Goal: Information Seeking & Learning: Learn about a topic

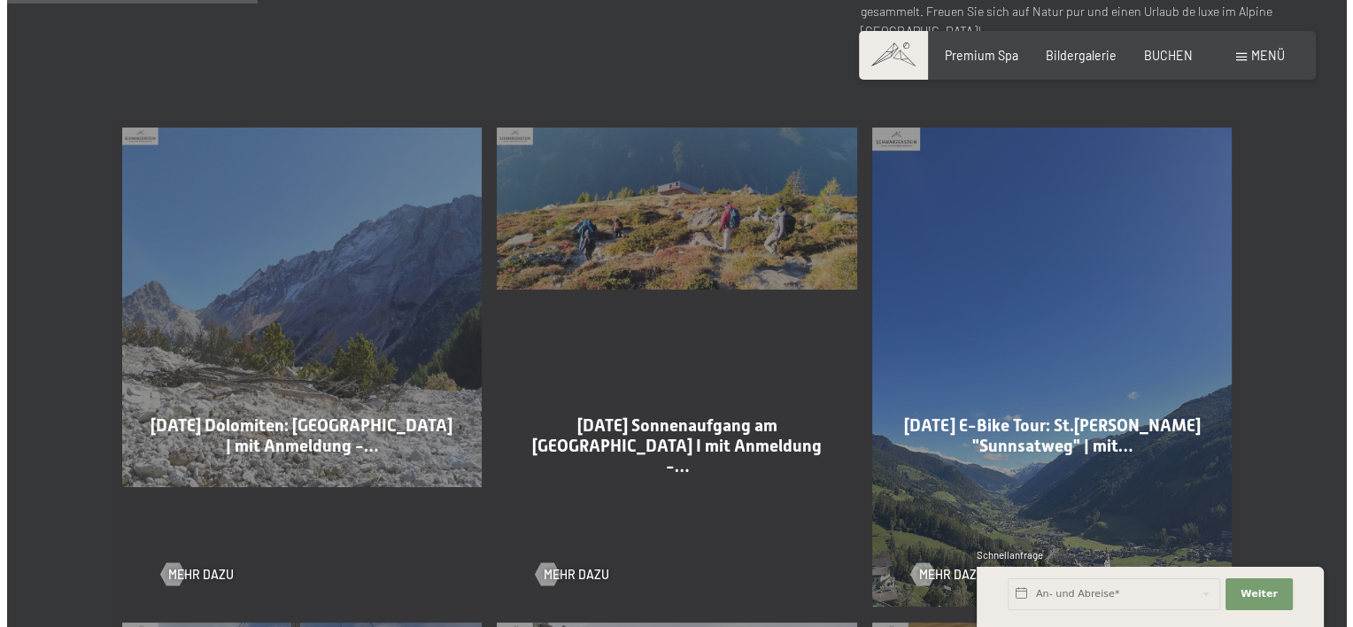
scroll to position [885, 0]
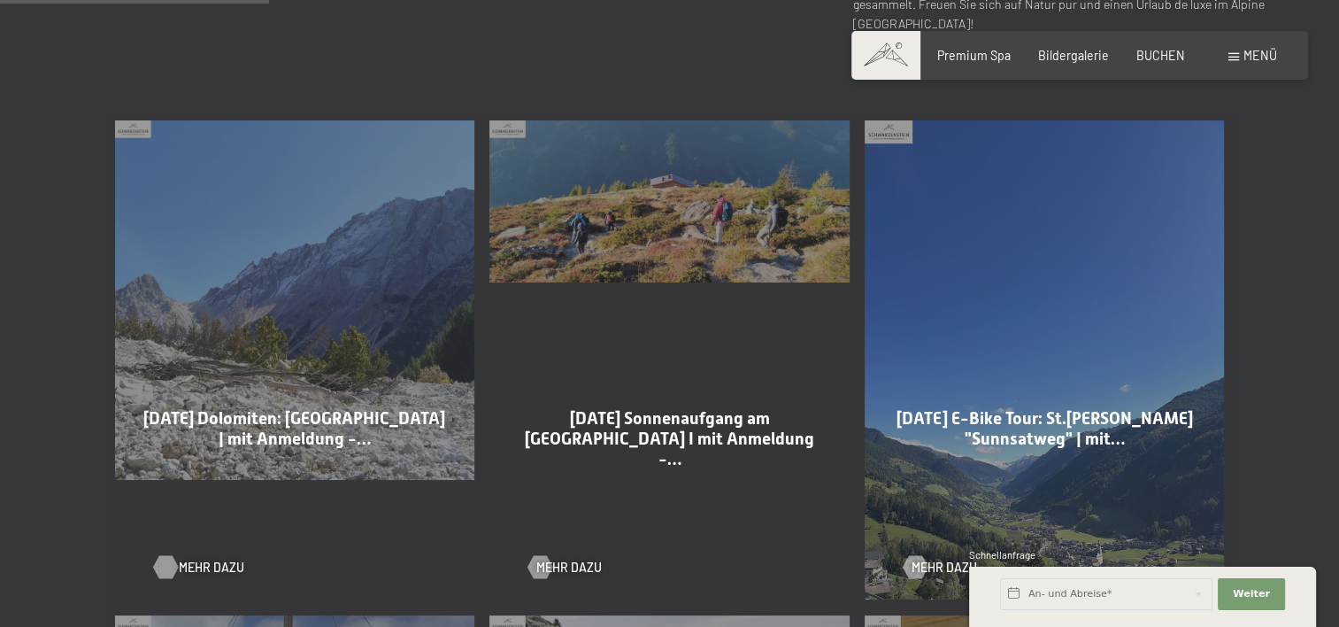
click at [189, 572] on span "Mehr dazu" at bounding box center [212, 568] width 66 height 18
click at [1244, 58] on span "Menü" at bounding box center [1261, 55] width 34 height 15
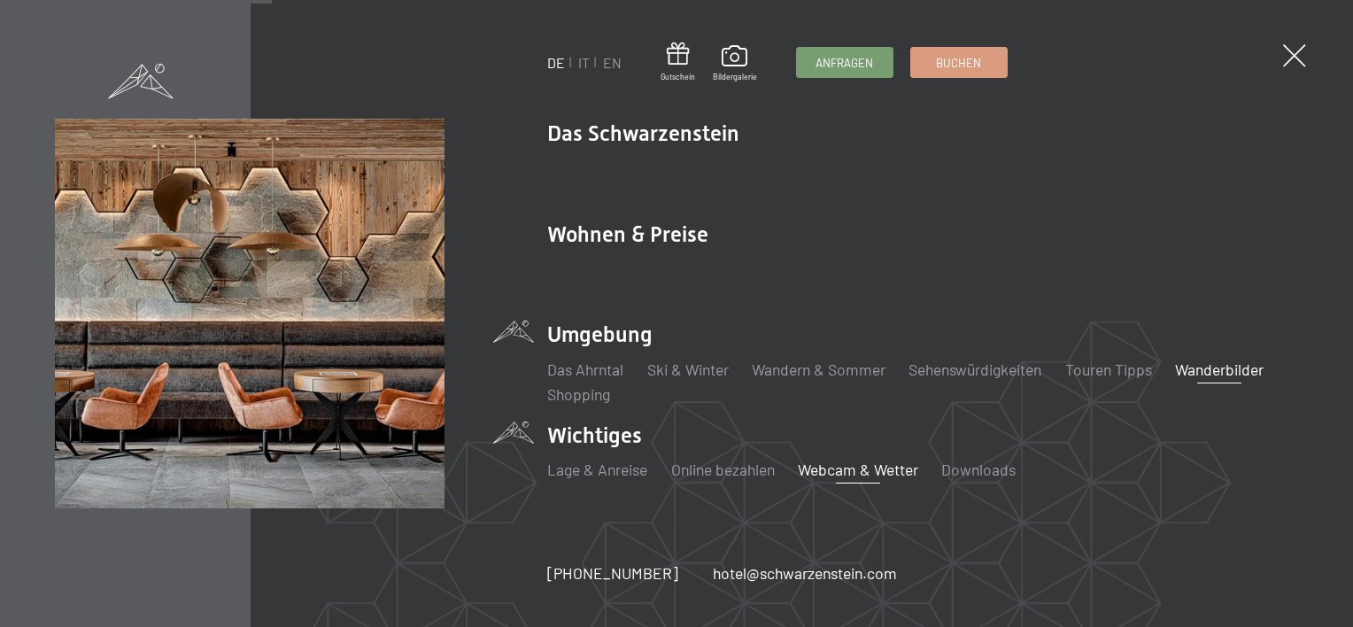
click at [863, 470] on link "Webcam & Wetter" at bounding box center [858, 468] width 120 height 19
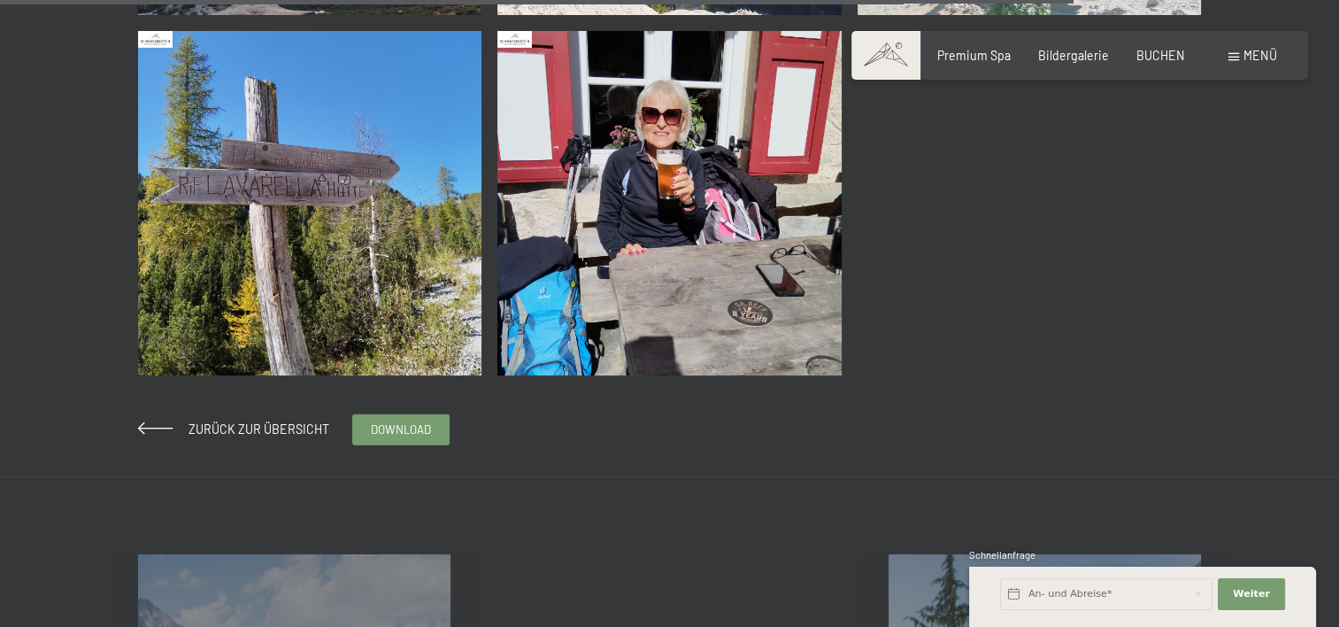
scroll to position [3718, 0]
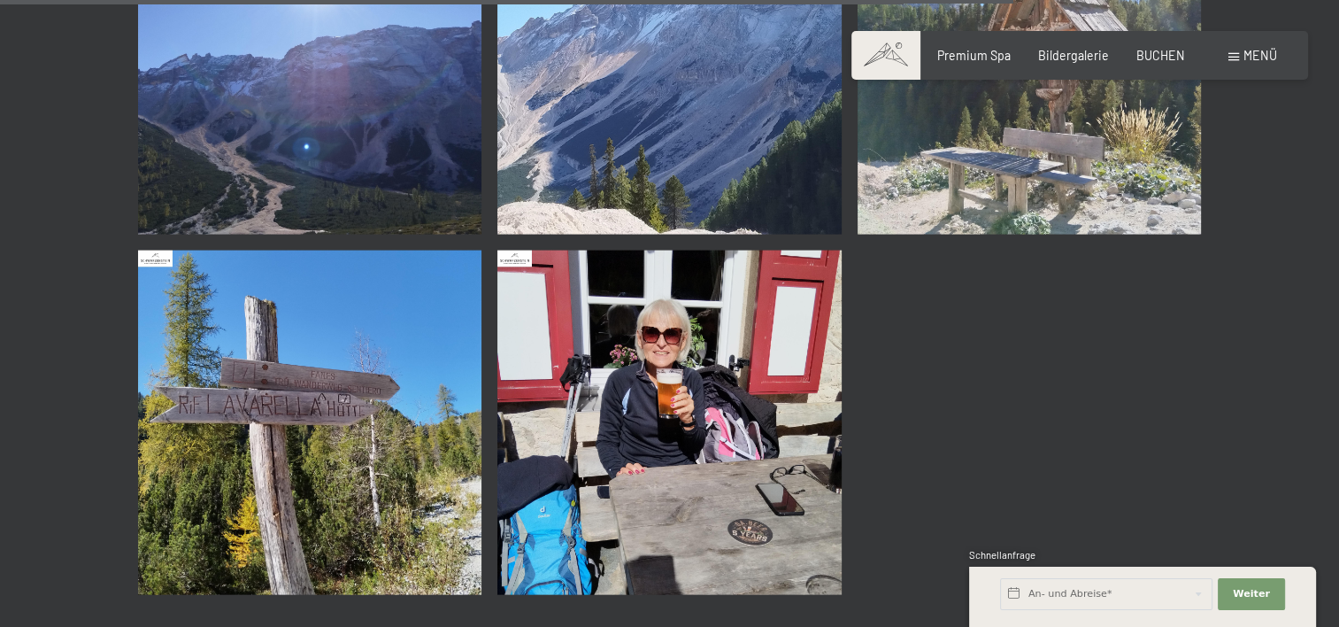
click at [656, 402] on img at bounding box center [669, 423] width 344 height 344
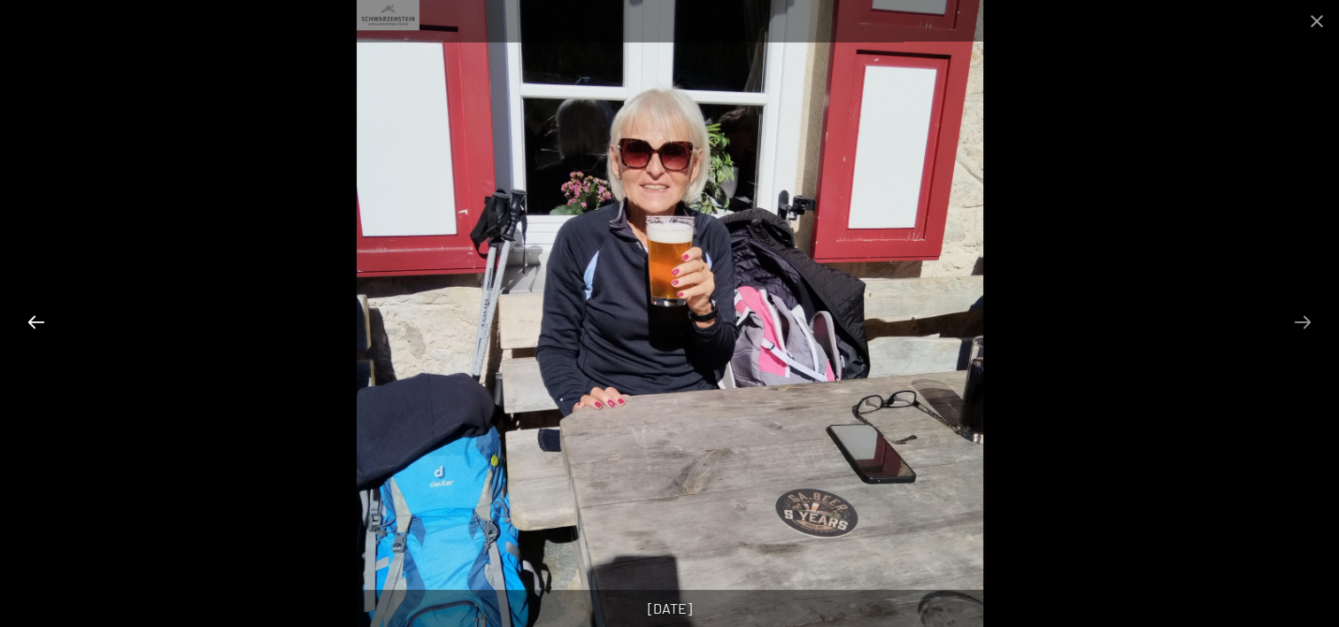
click at [32, 324] on button "Previous slide" at bounding box center [36, 321] width 37 height 35
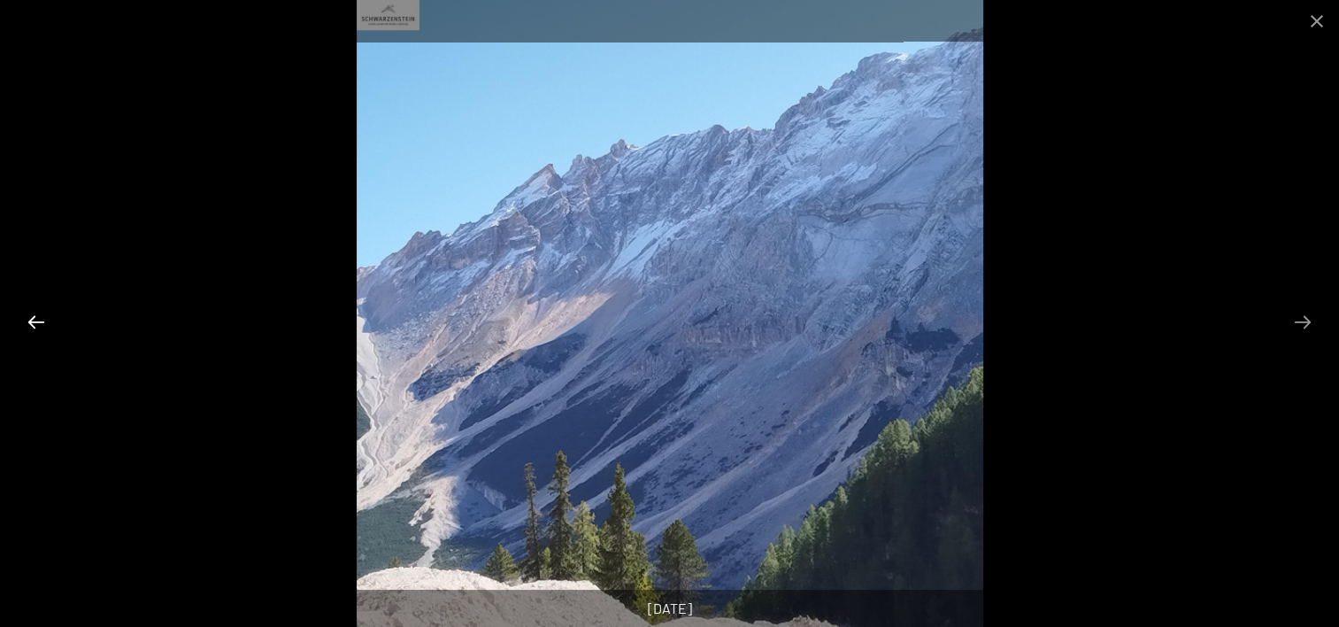
click at [41, 316] on button "Previous slide" at bounding box center [36, 321] width 37 height 35
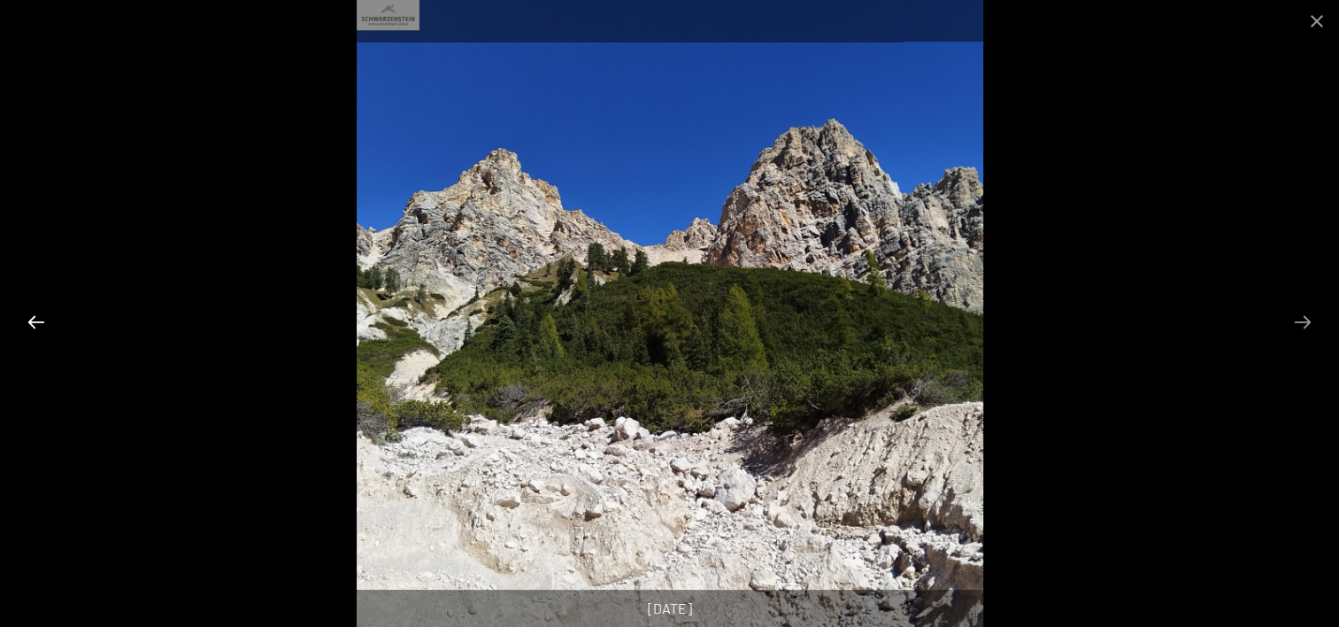
click at [41, 316] on button "Previous slide" at bounding box center [36, 321] width 37 height 35
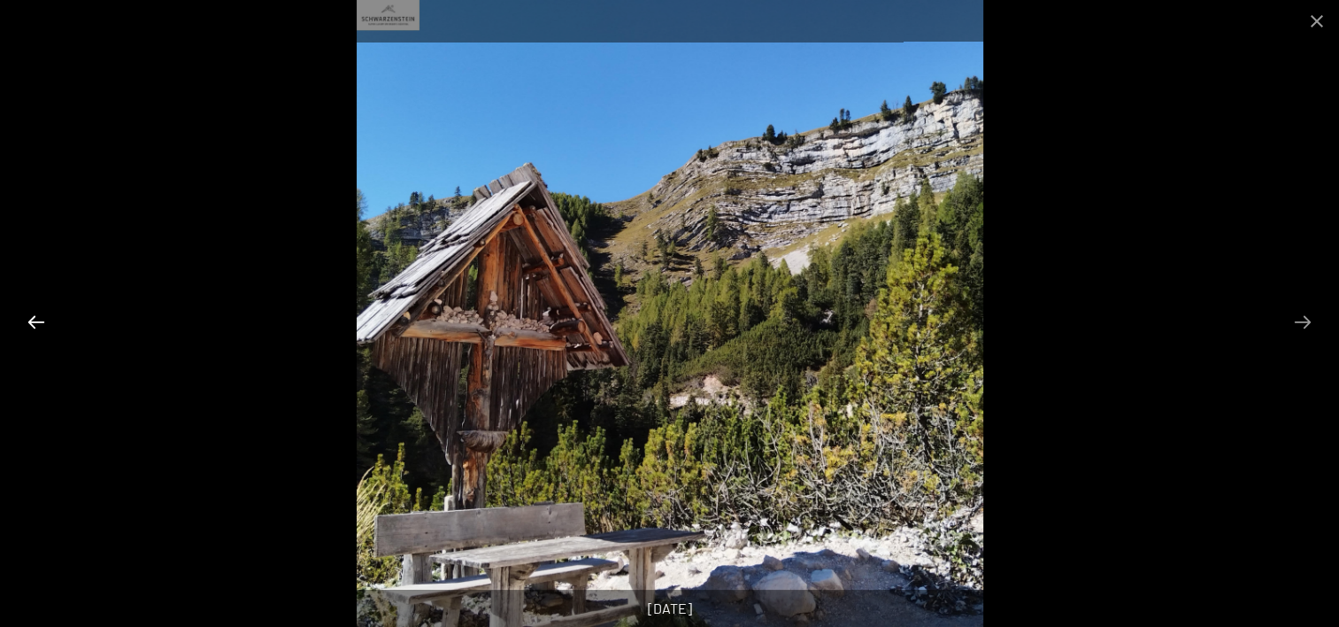
click at [41, 316] on button "Previous slide" at bounding box center [36, 321] width 37 height 35
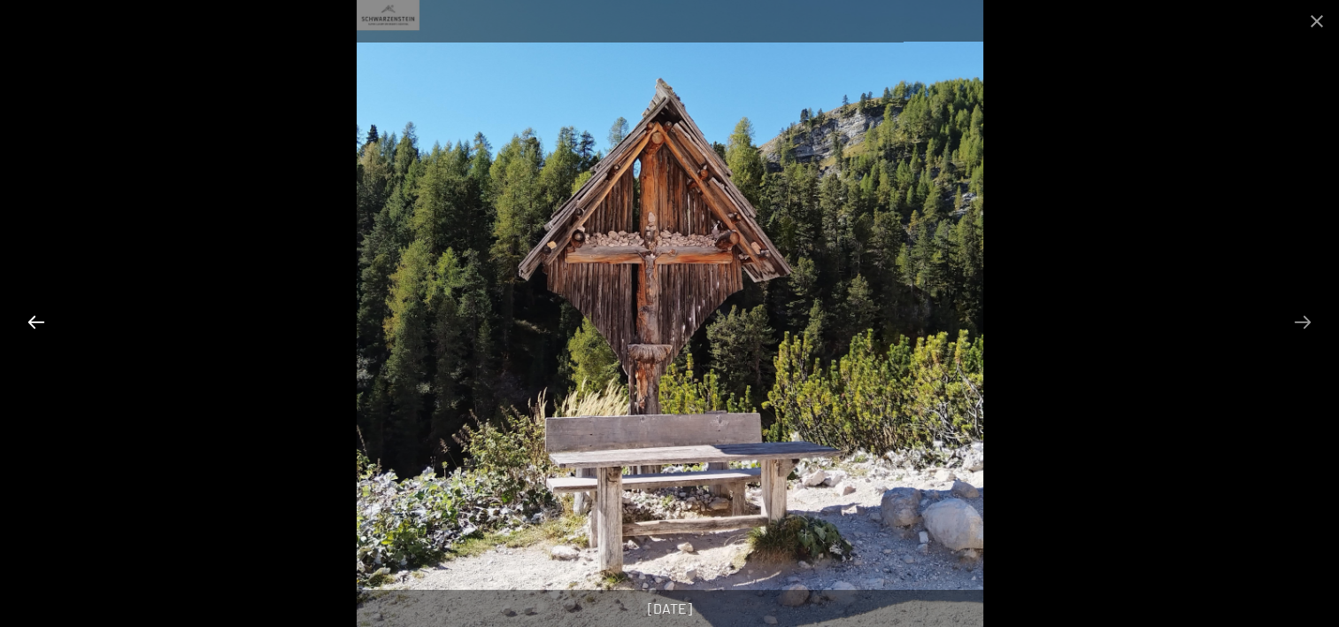
click at [41, 316] on button "Previous slide" at bounding box center [36, 321] width 37 height 35
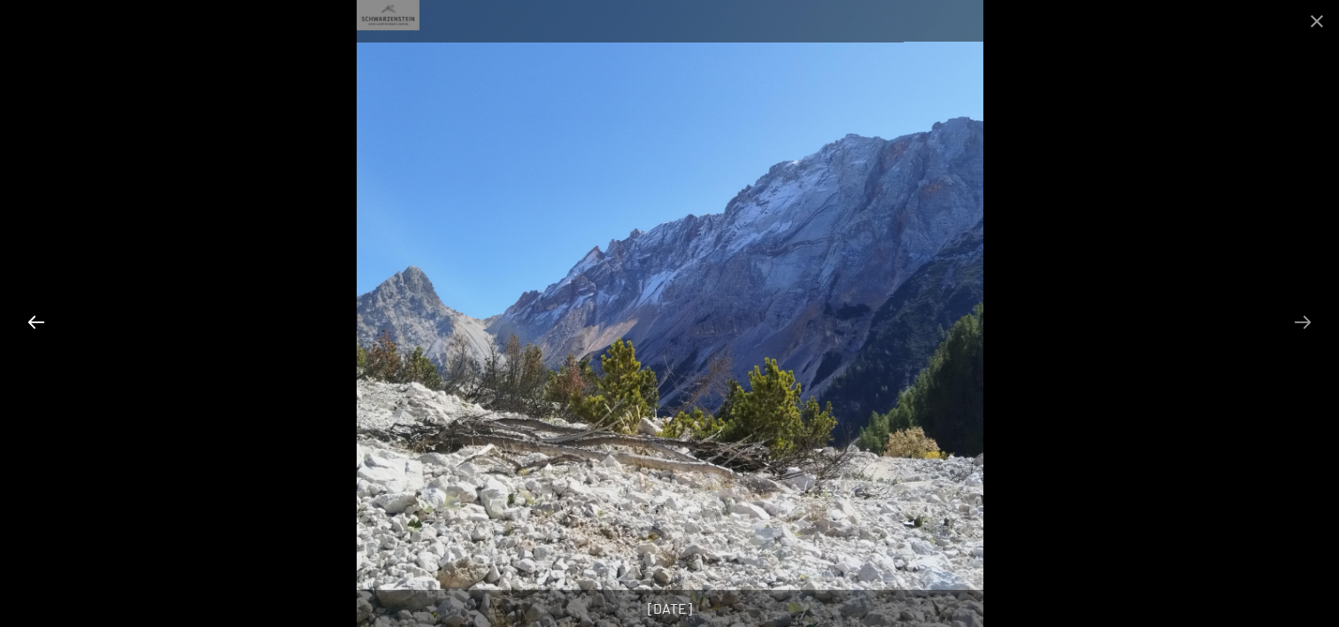
click at [41, 316] on button "Previous slide" at bounding box center [36, 321] width 37 height 35
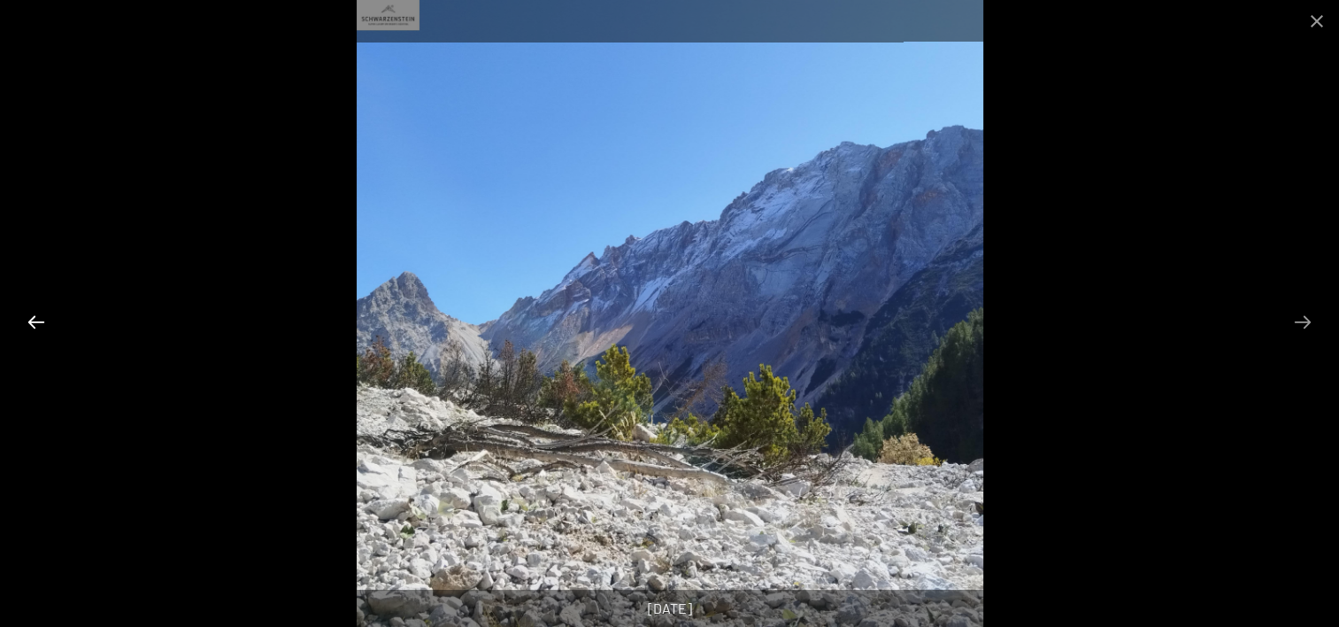
click at [41, 316] on button "Previous slide" at bounding box center [36, 321] width 37 height 35
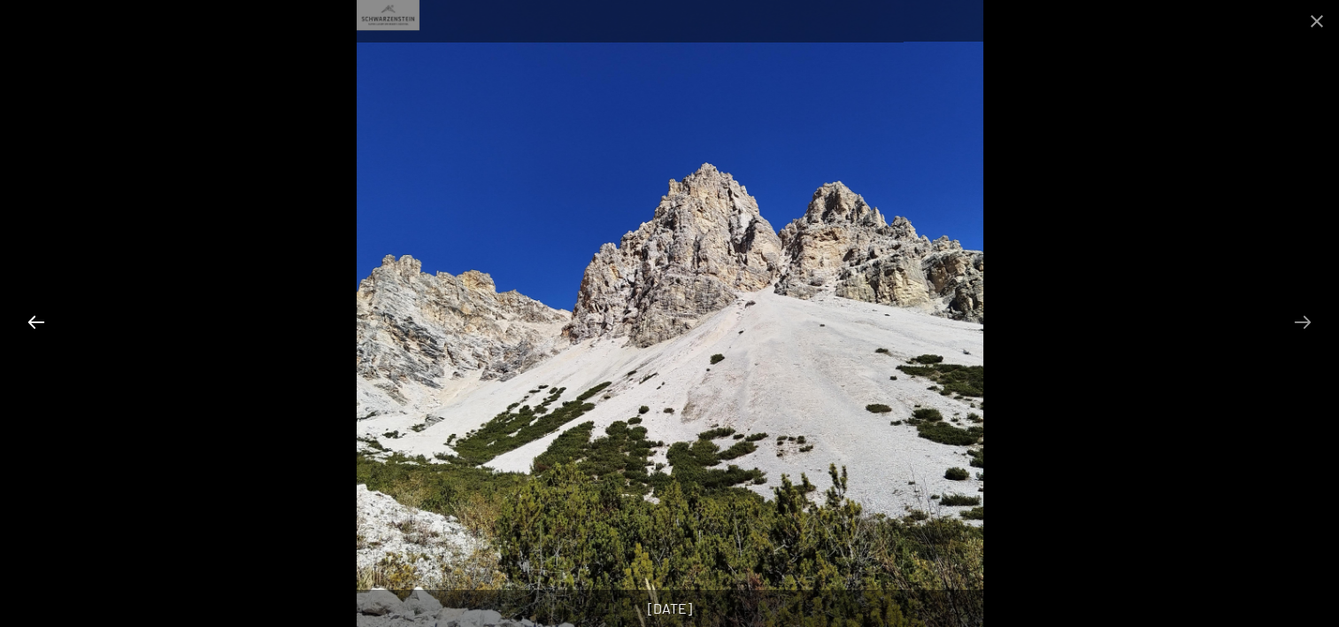
click at [40, 322] on button "Previous slide" at bounding box center [36, 321] width 37 height 35
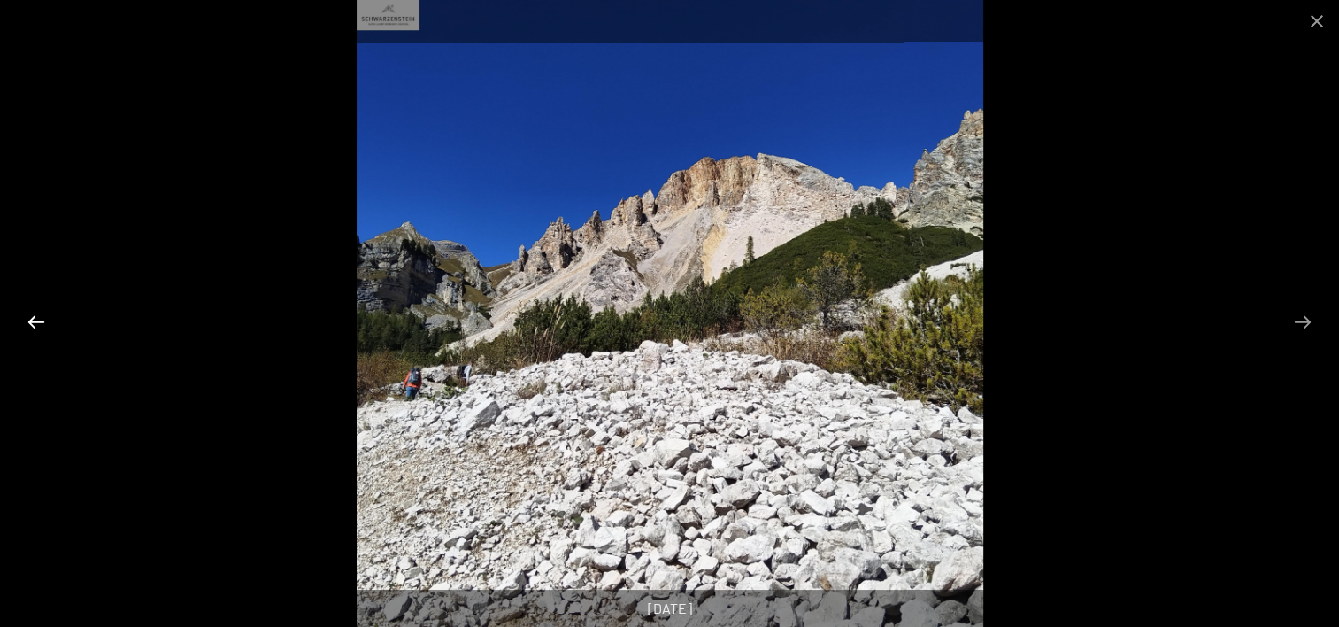
click at [40, 322] on button "Previous slide" at bounding box center [36, 321] width 37 height 35
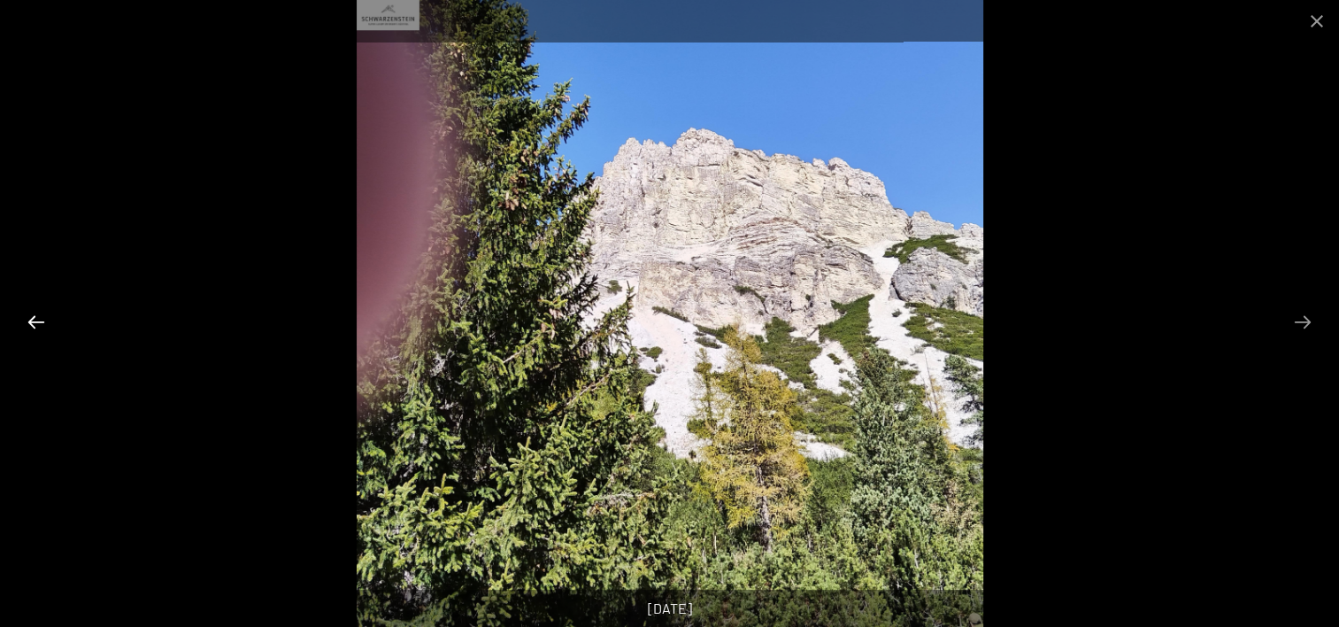
click at [40, 322] on button "Previous slide" at bounding box center [36, 321] width 37 height 35
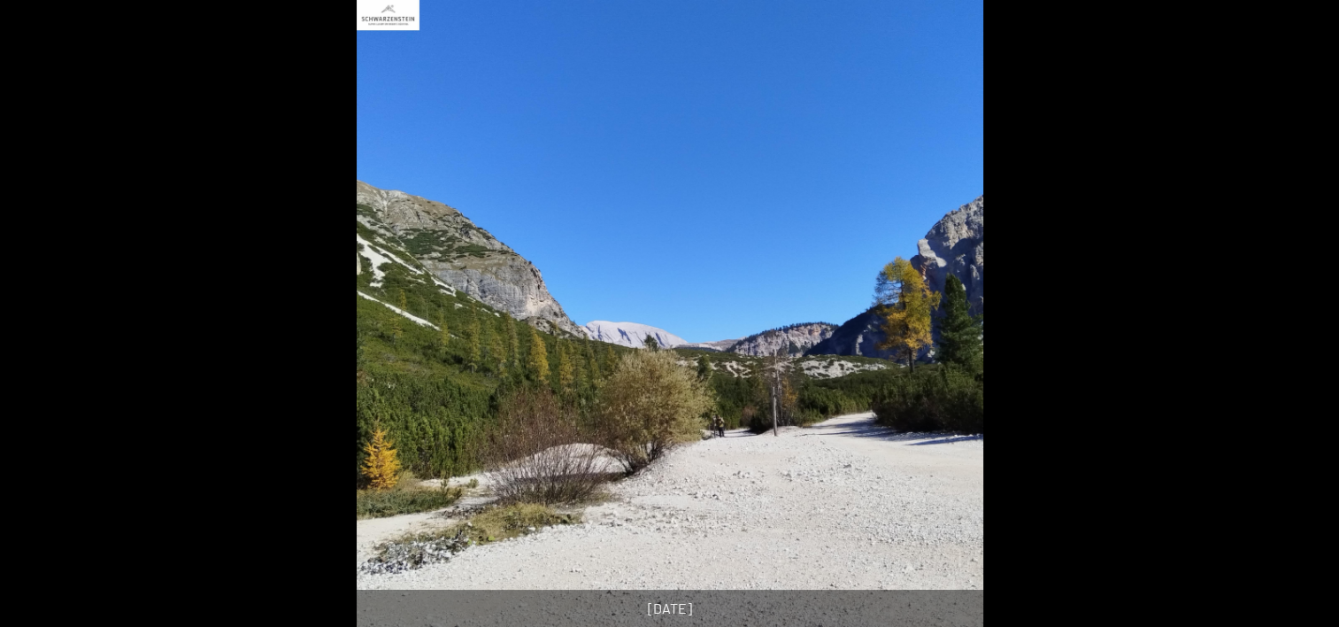
click at [40, 322] on button "Previous slide" at bounding box center [27, 321] width 37 height 35
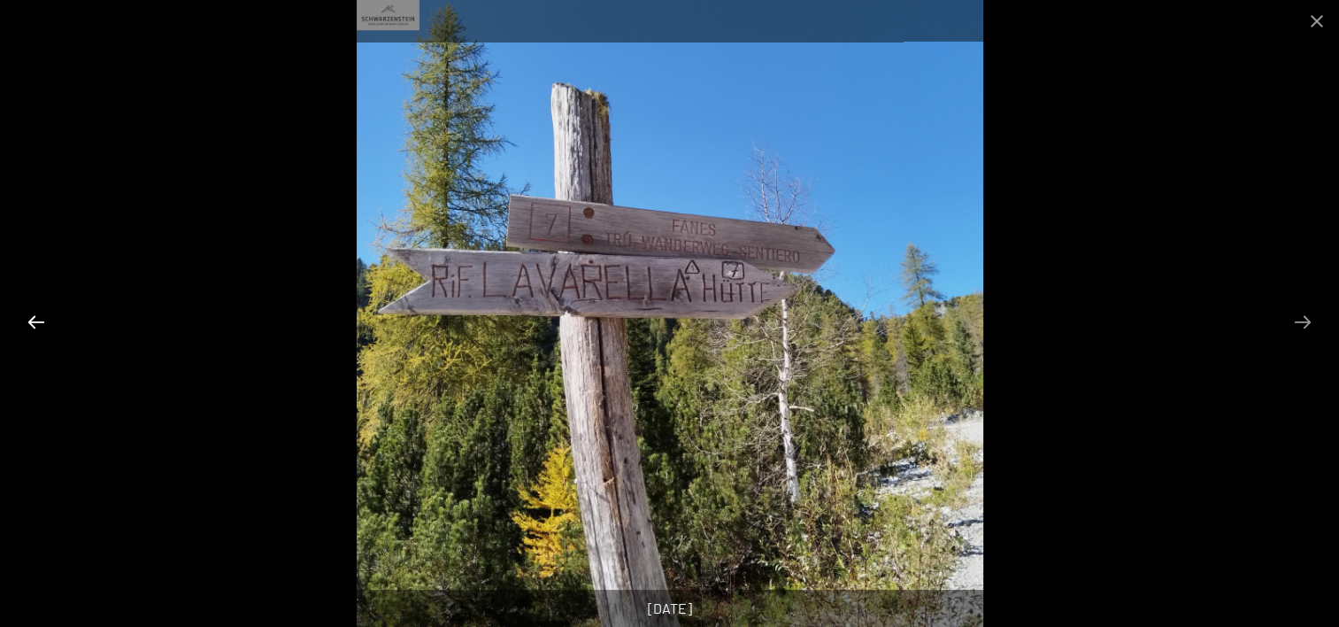
click at [40, 322] on button "Previous slide" at bounding box center [36, 321] width 37 height 35
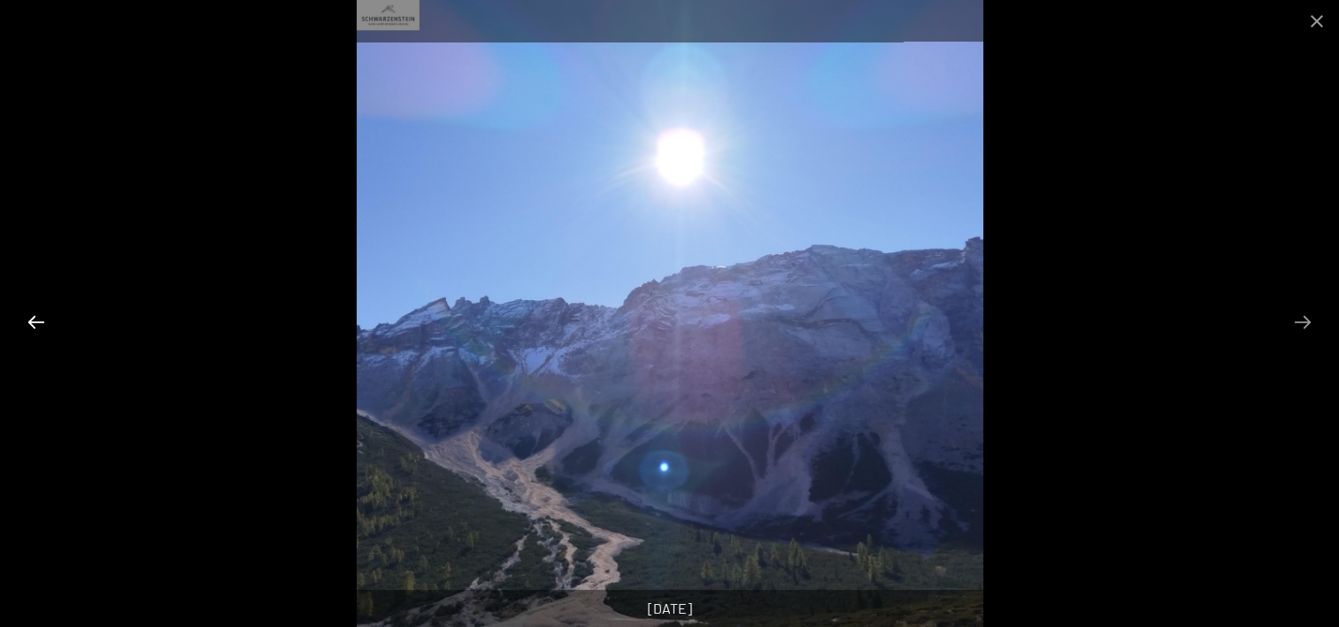
click at [40, 322] on button "Previous slide" at bounding box center [36, 321] width 37 height 35
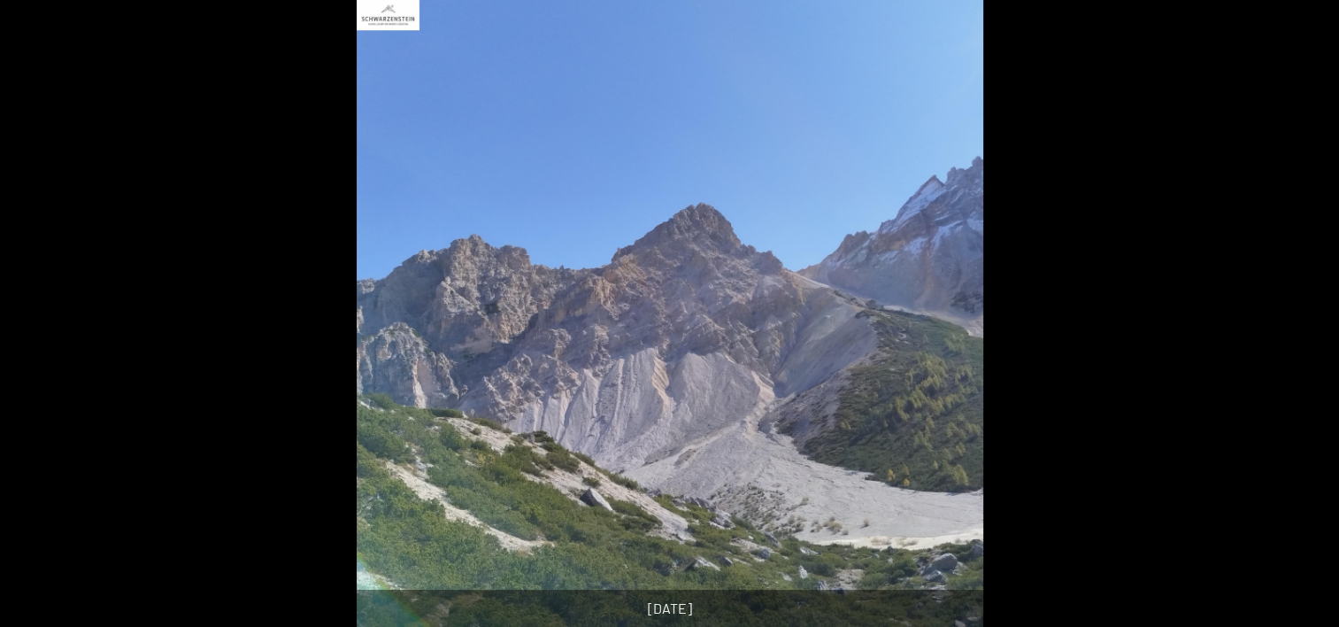
click at [40, 322] on button "Previous slide" at bounding box center [27, 321] width 37 height 35
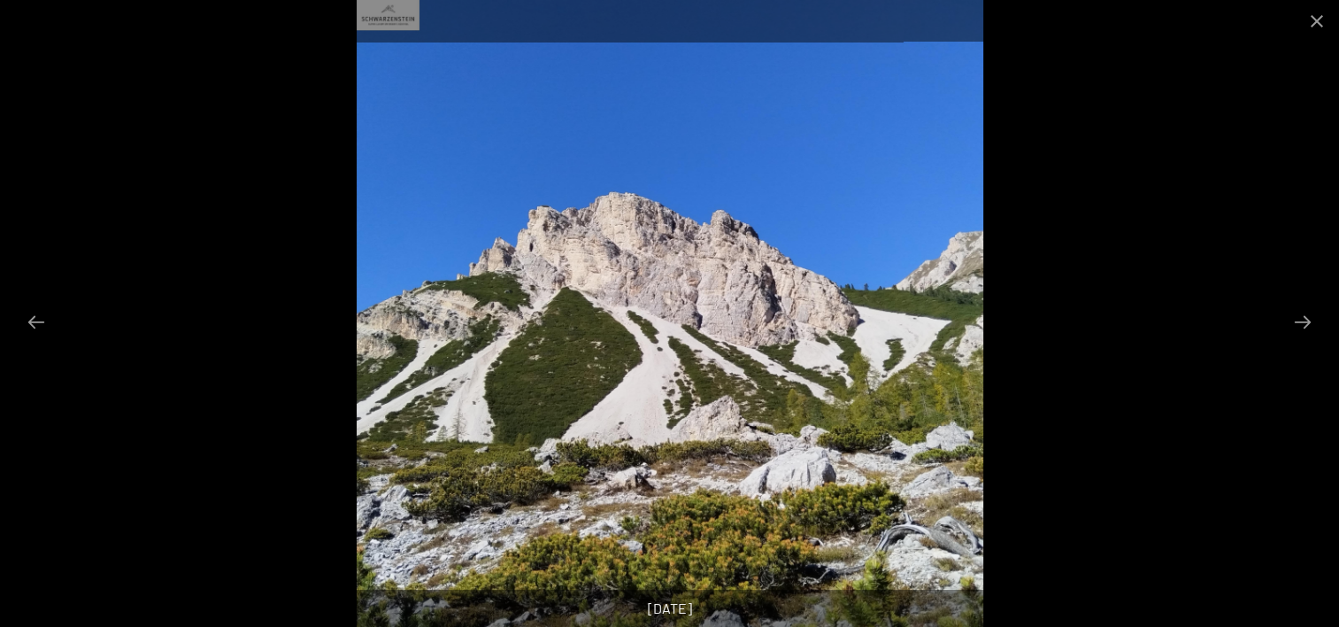
scroll to position [3895, 0]
click at [39, 319] on button "Previous slide" at bounding box center [36, 321] width 37 height 35
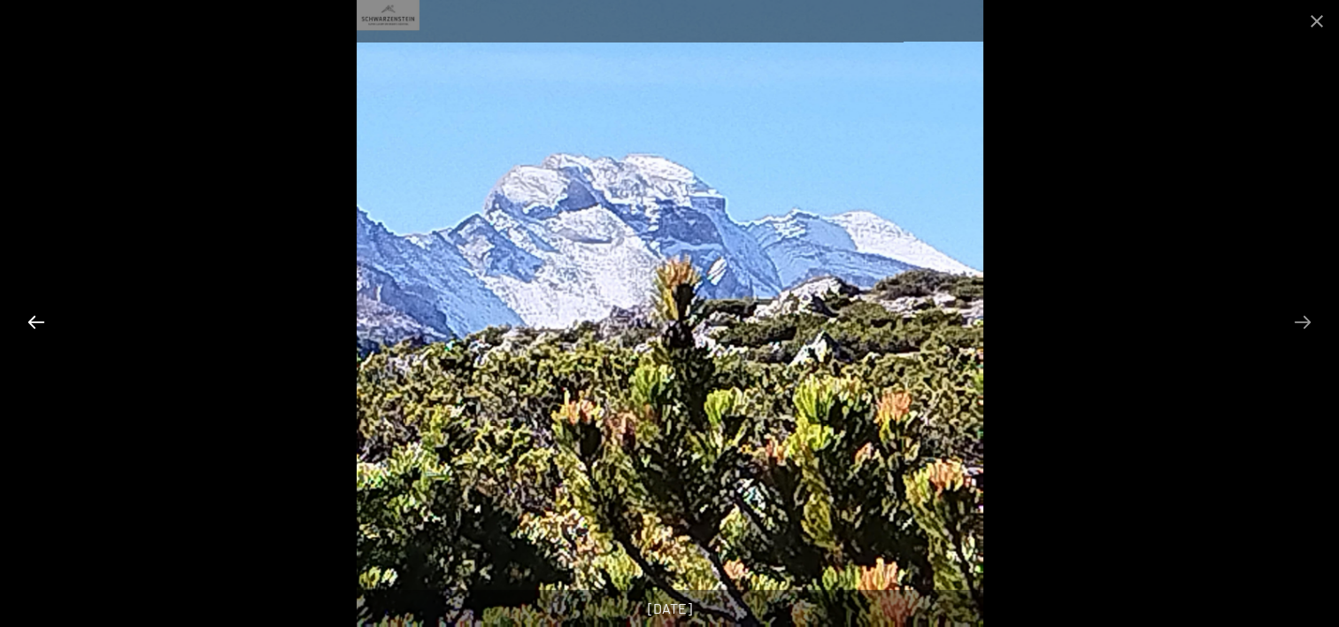
click at [39, 319] on button "Previous slide" at bounding box center [36, 321] width 37 height 35
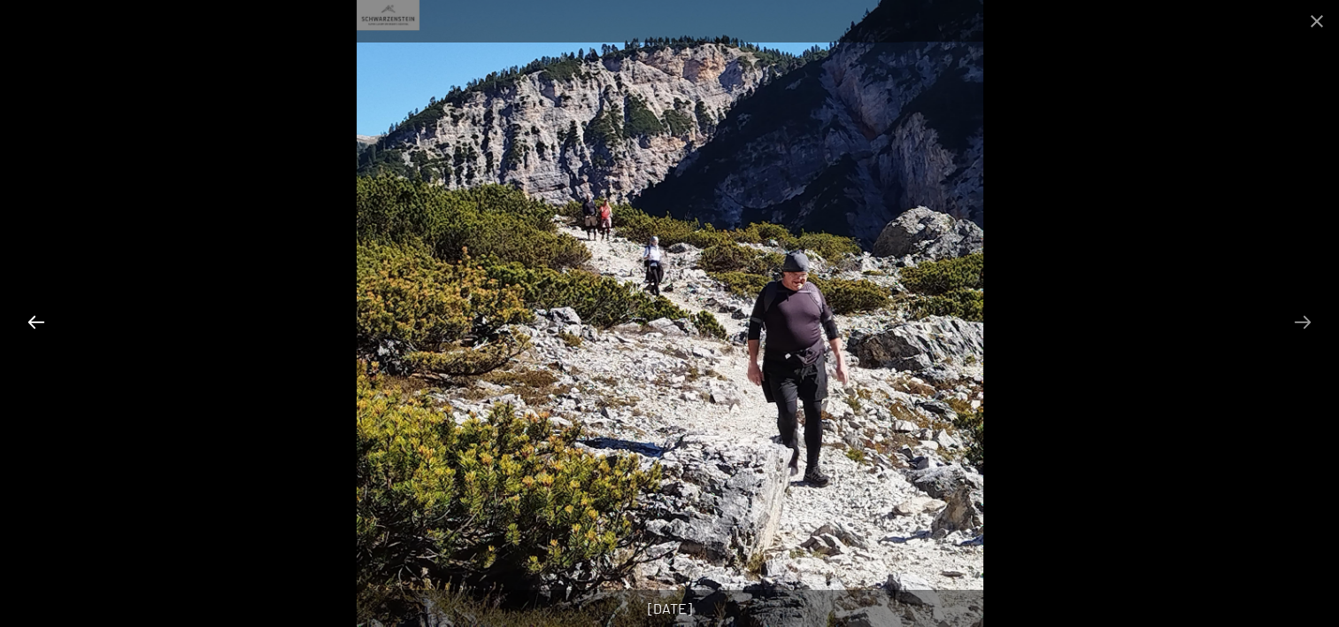
click at [39, 319] on button "Previous slide" at bounding box center [36, 321] width 37 height 35
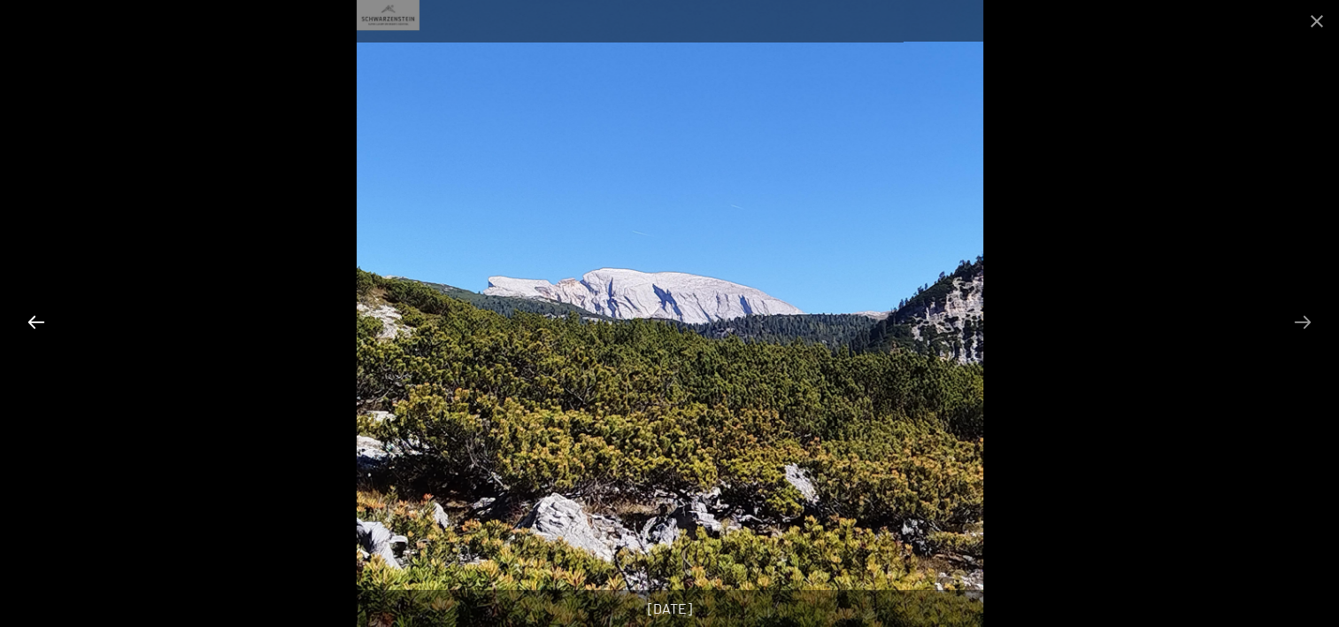
click at [39, 319] on button "Previous slide" at bounding box center [36, 321] width 37 height 35
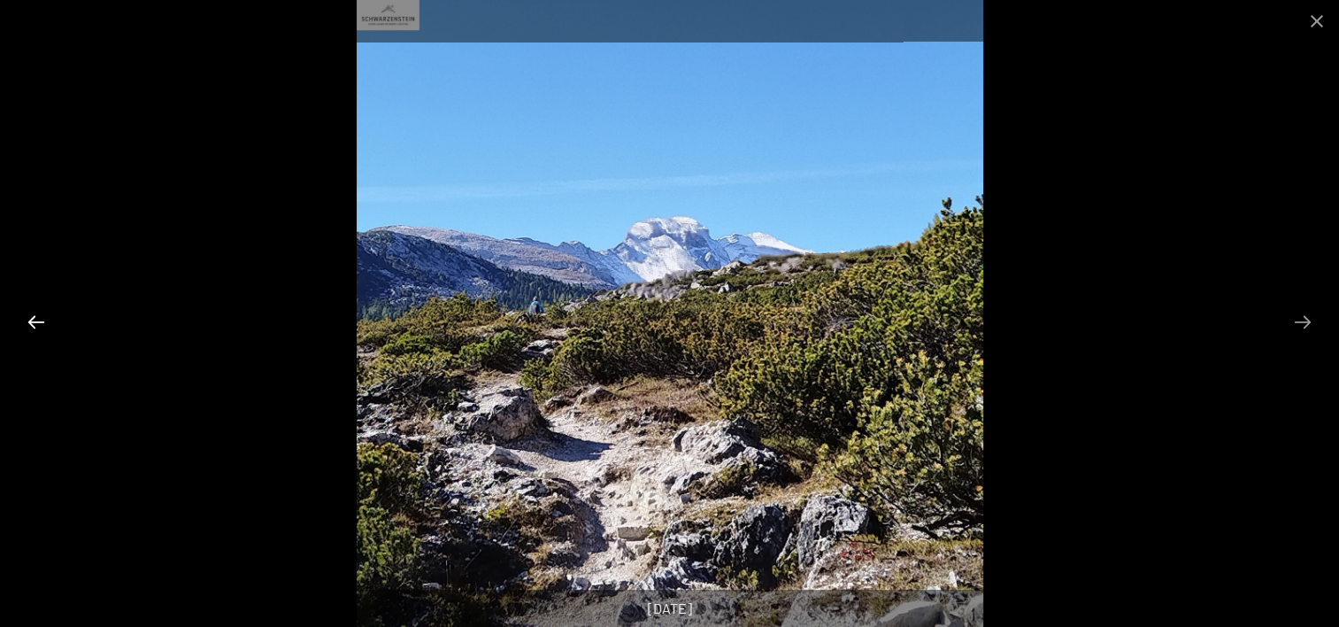
click at [39, 319] on button "Previous slide" at bounding box center [36, 321] width 37 height 35
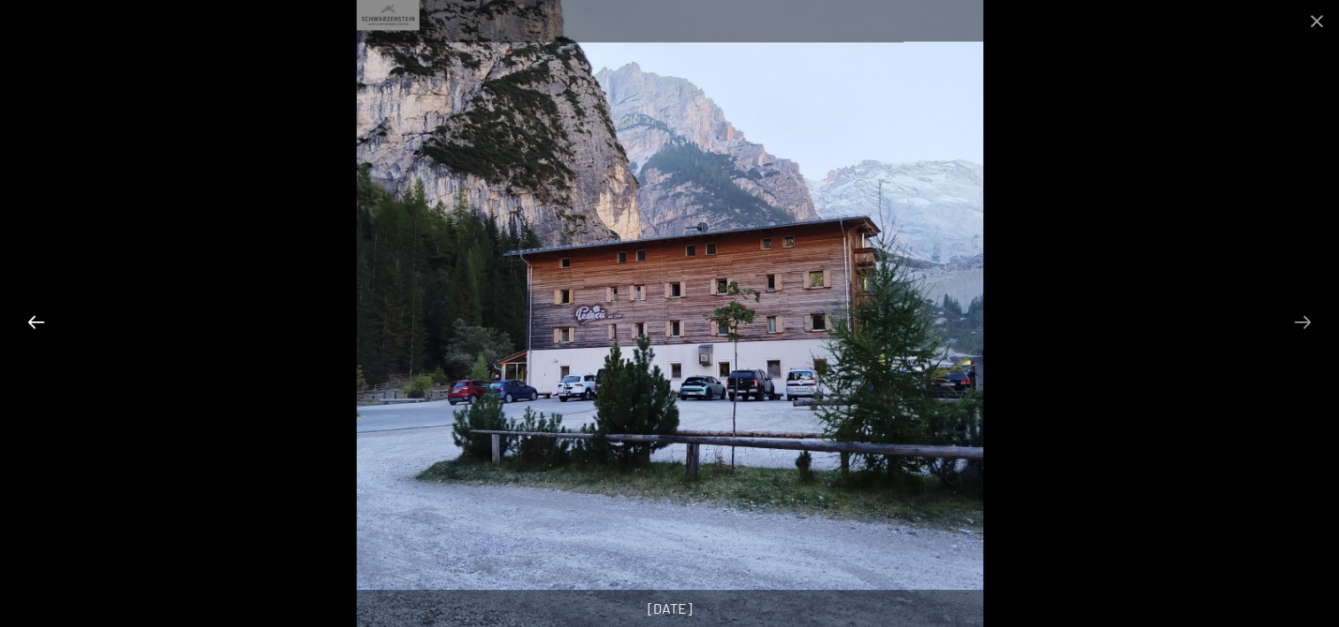
click at [39, 319] on button "Previous slide" at bounding box center [36, 321] width 37 height 35
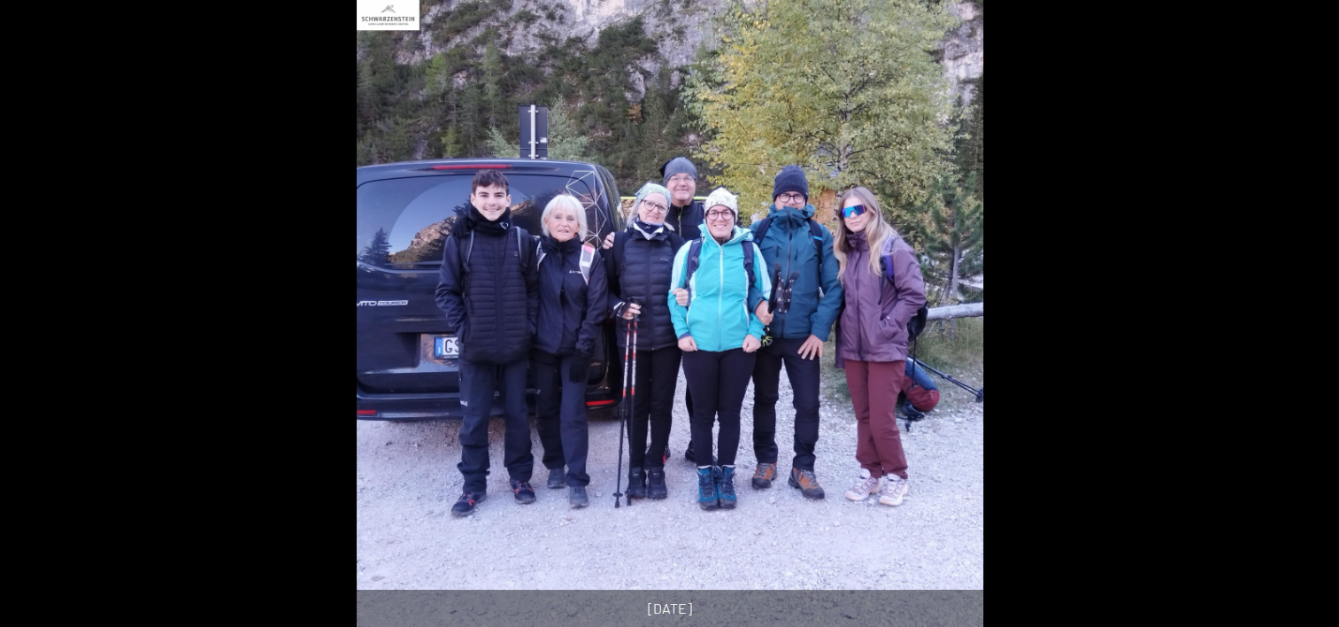
click at [39, 319] on button "Previous slide" at bounding box center [27, 321] width 37 height 35
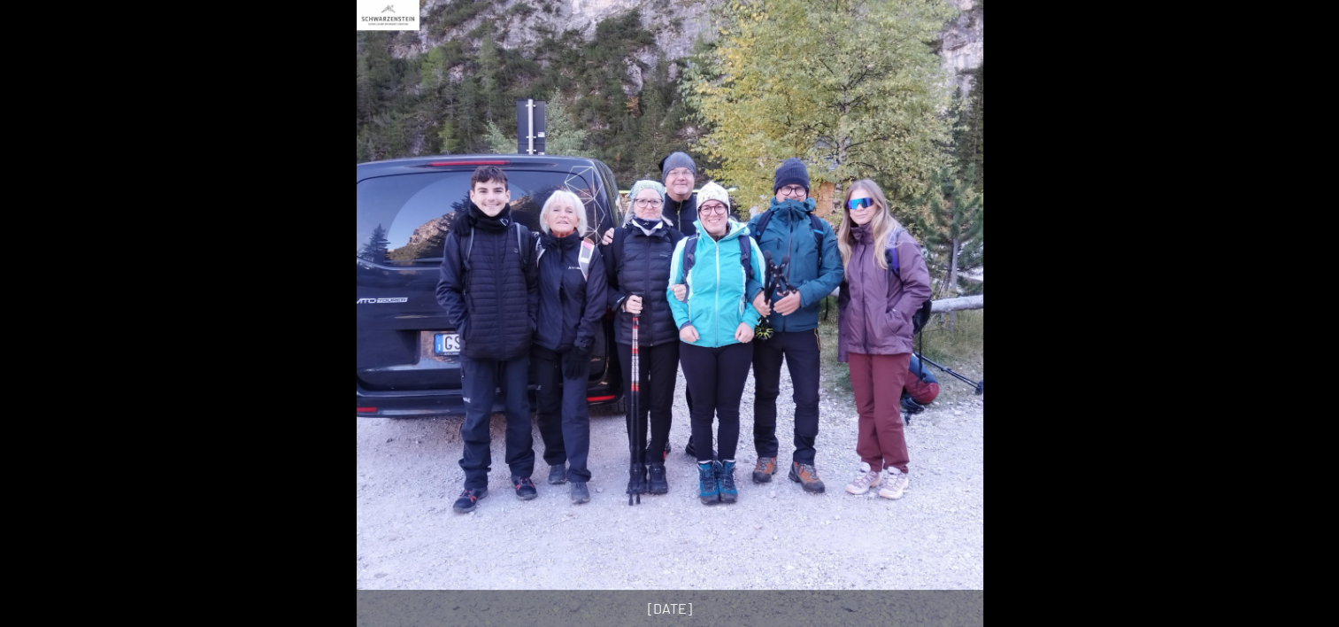
click at [39, 319] on button "Previous slide" at bounding box center [27, 321] width 37 height 35
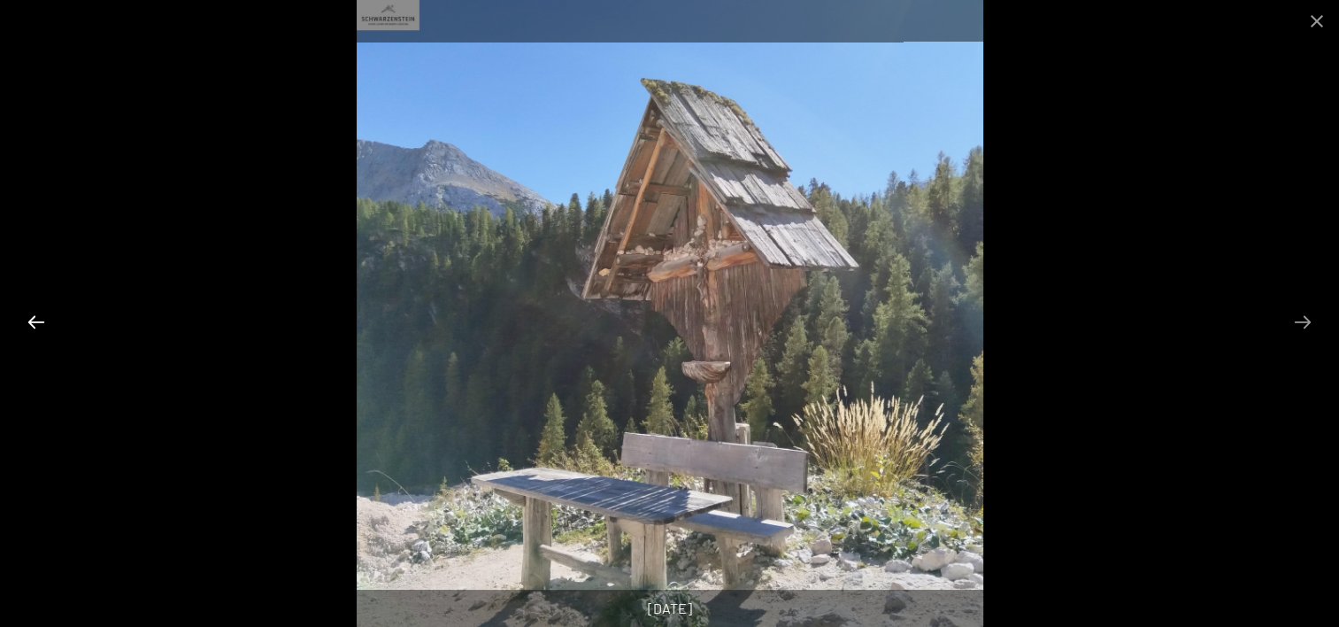
click at [39, 319] on button "Previous slide" at bounding box center [36, 321] width 37 height 35
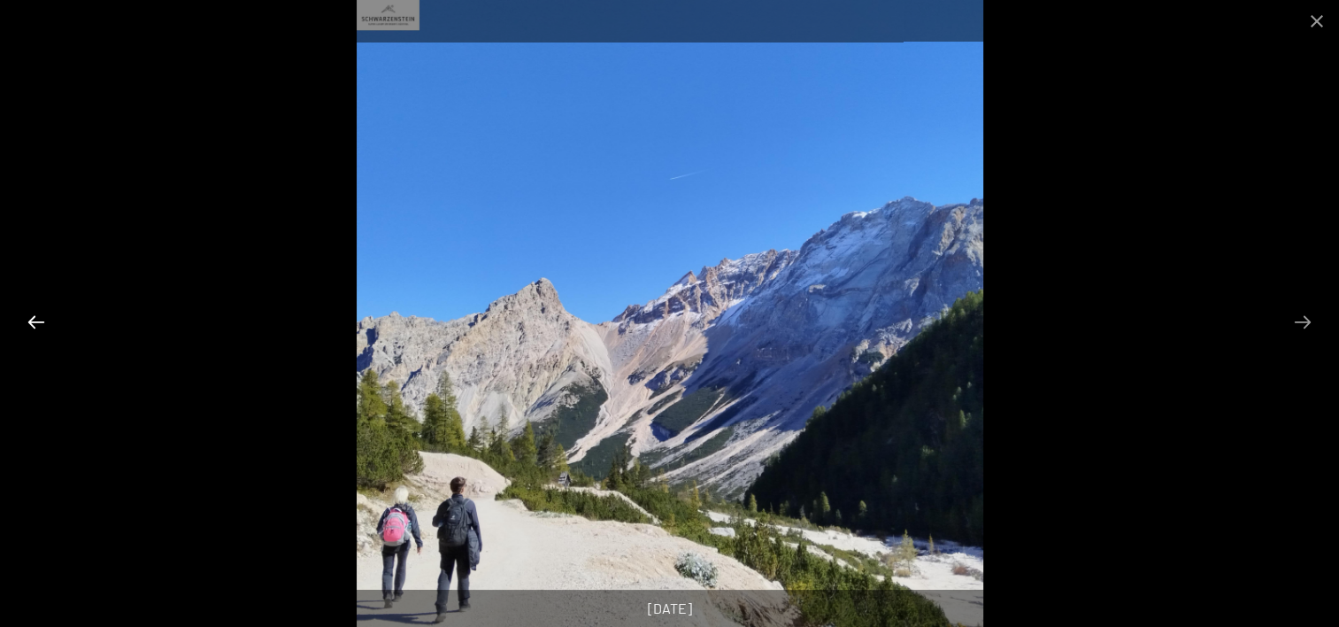
click at [39, 319] on button "Previous slide" at bounding box center [36, 321] width 37 height 35
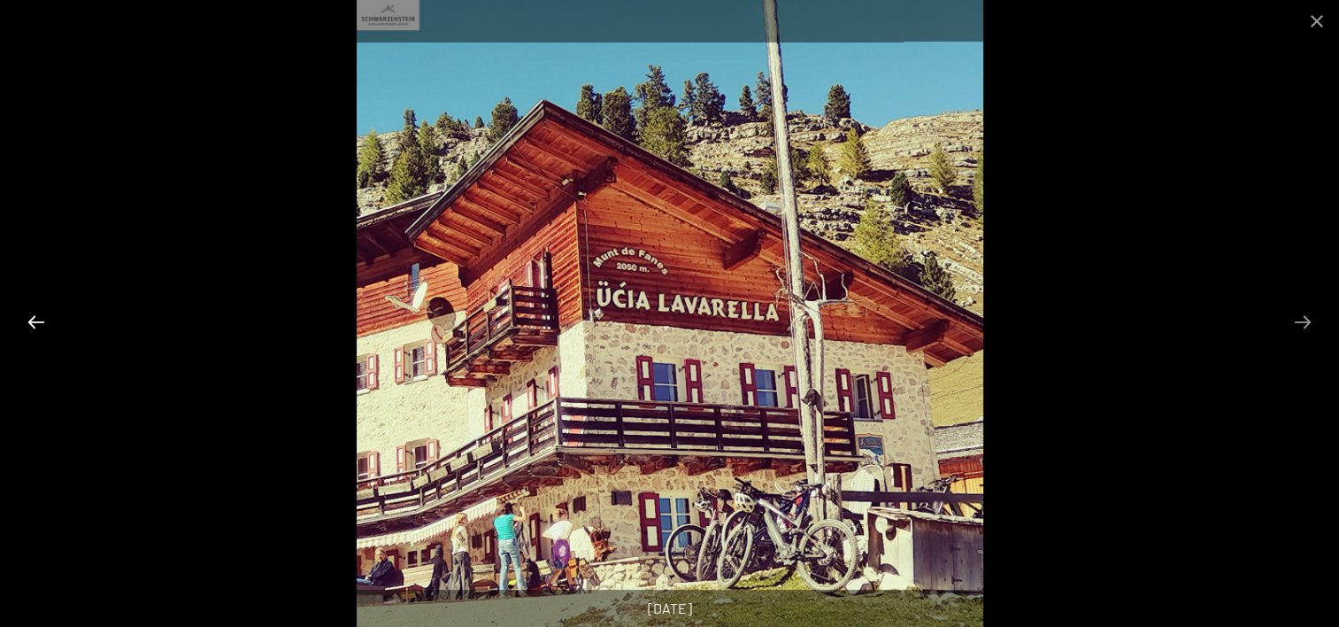
click at [39, 319] on button "Previous slide" at bounding box center [36, 321] width 37 height 35
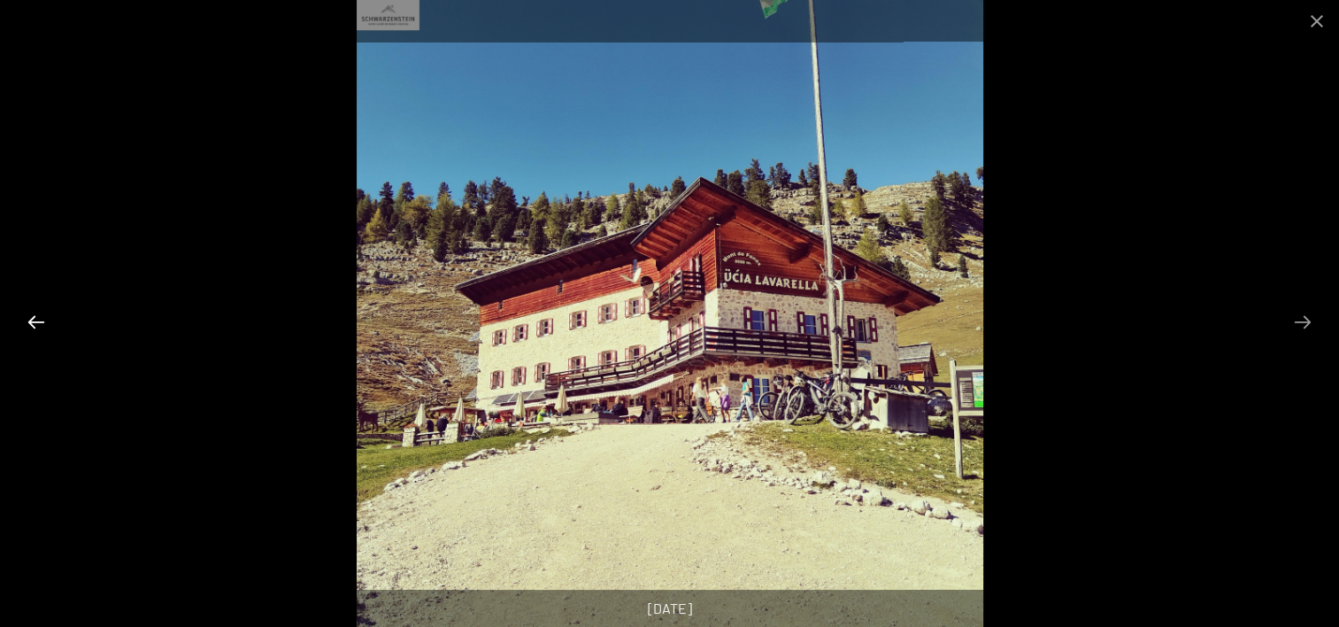
click at [39, 319] on button "Previous slide" at bounding box center [36, 321] width 37 height 35
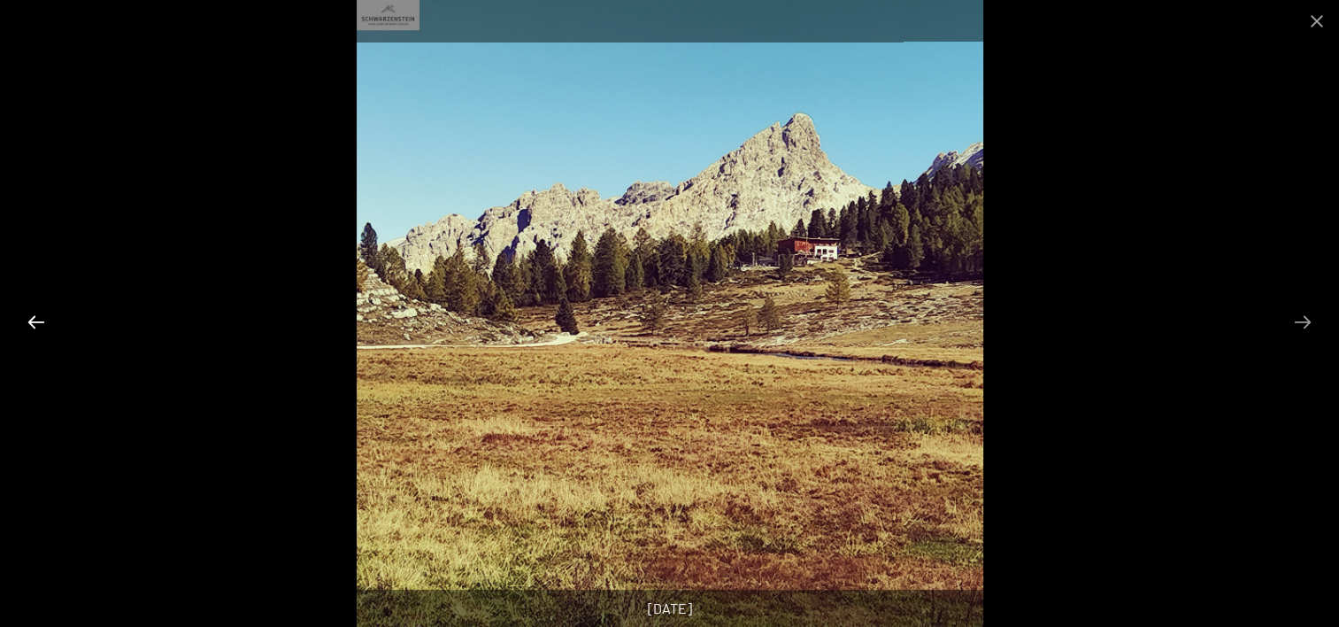
click at [33, 322] on button "Previous slide" at bounding box center [36, 321] width 37 height 35
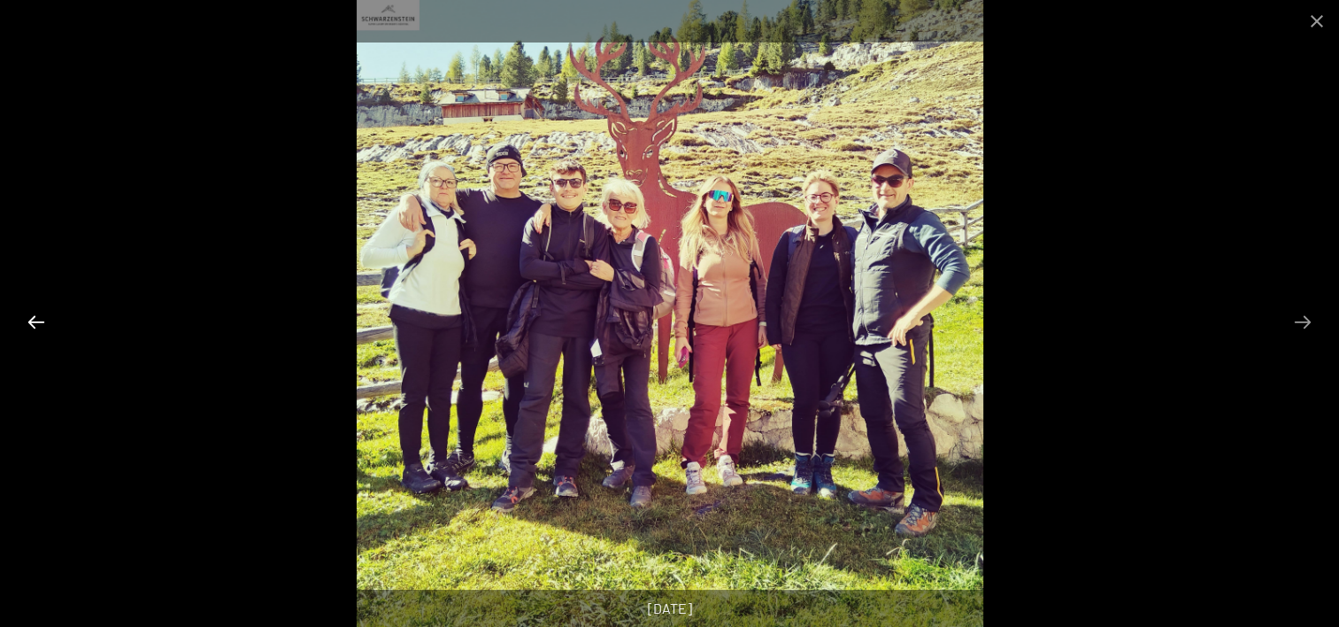
click at [33, 322] on button "Previous slide" at bounding box center [36, 321] width 37 height 35
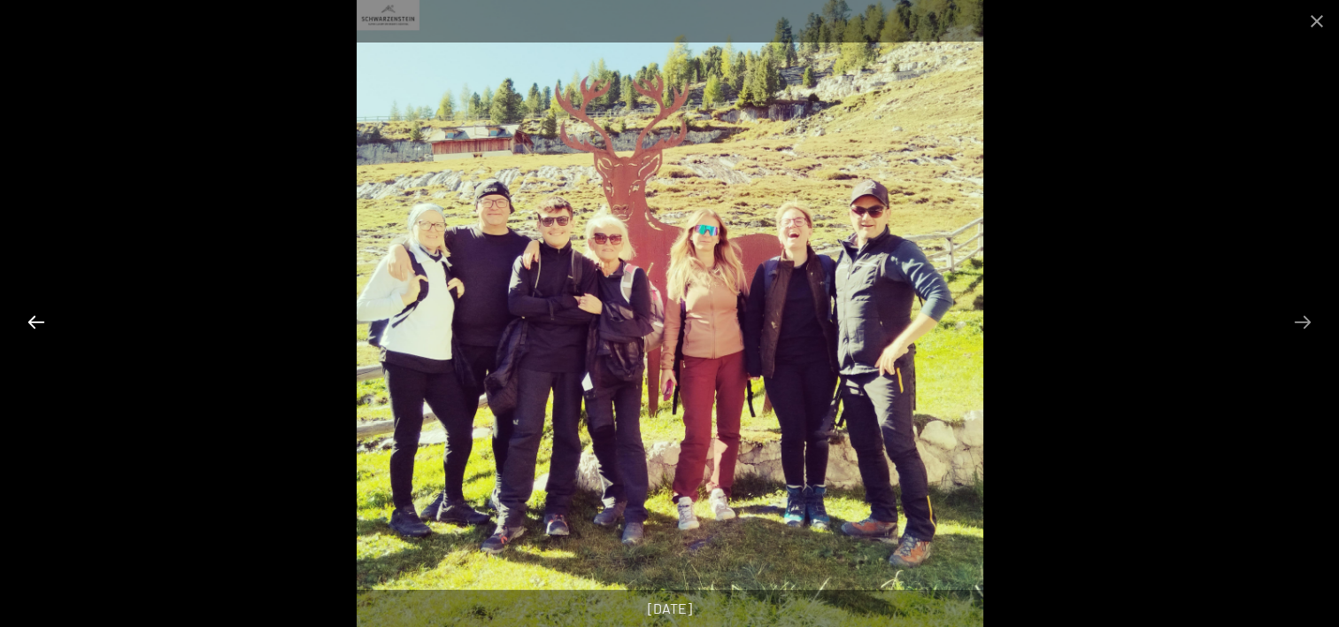
click at [33, 322] on button "Previous slide" at bounding box center [36, 321] width 37 height 35
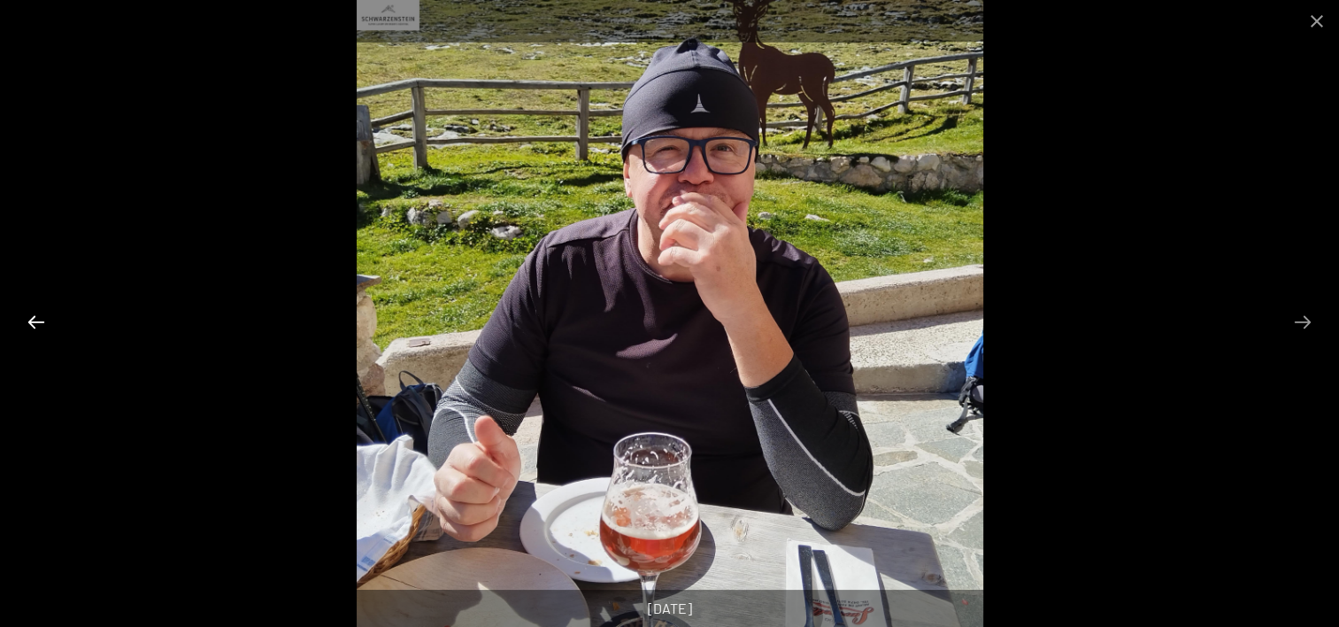
click at [33, 322] on button "Previous slide" at bounding box center [36, 321] width 37 height 35
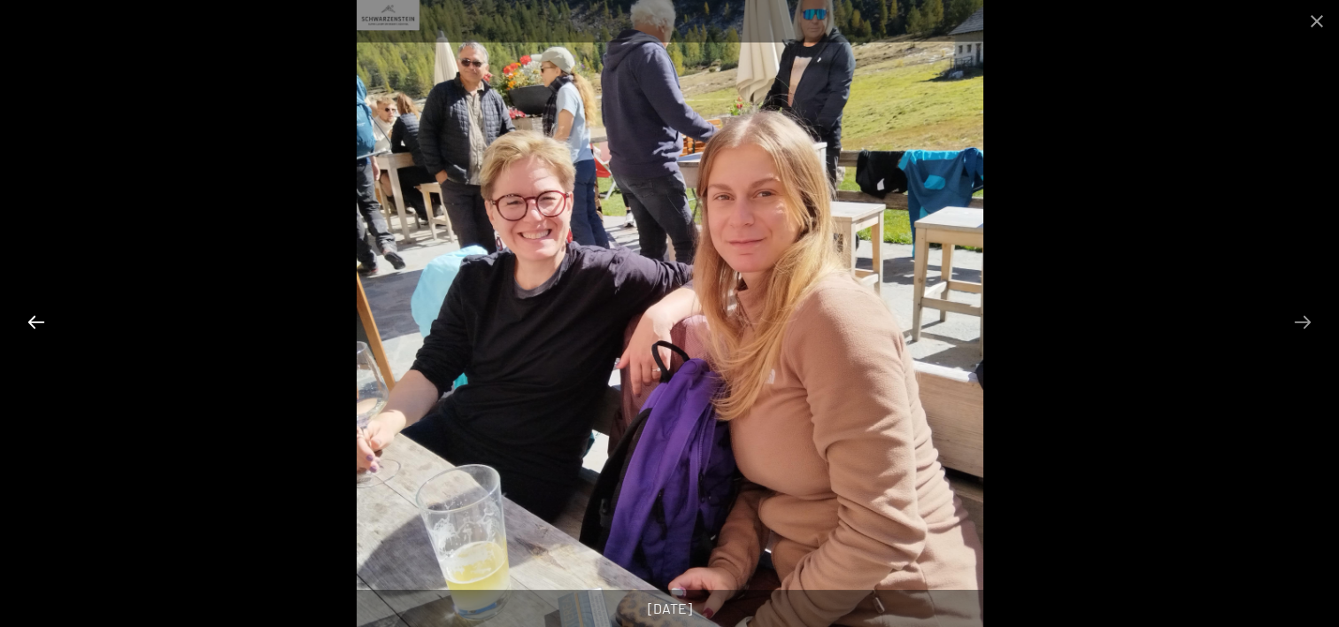
click at [33, 322] on button "Previous slide" at bounding box center [36, 321] width 37 height 35
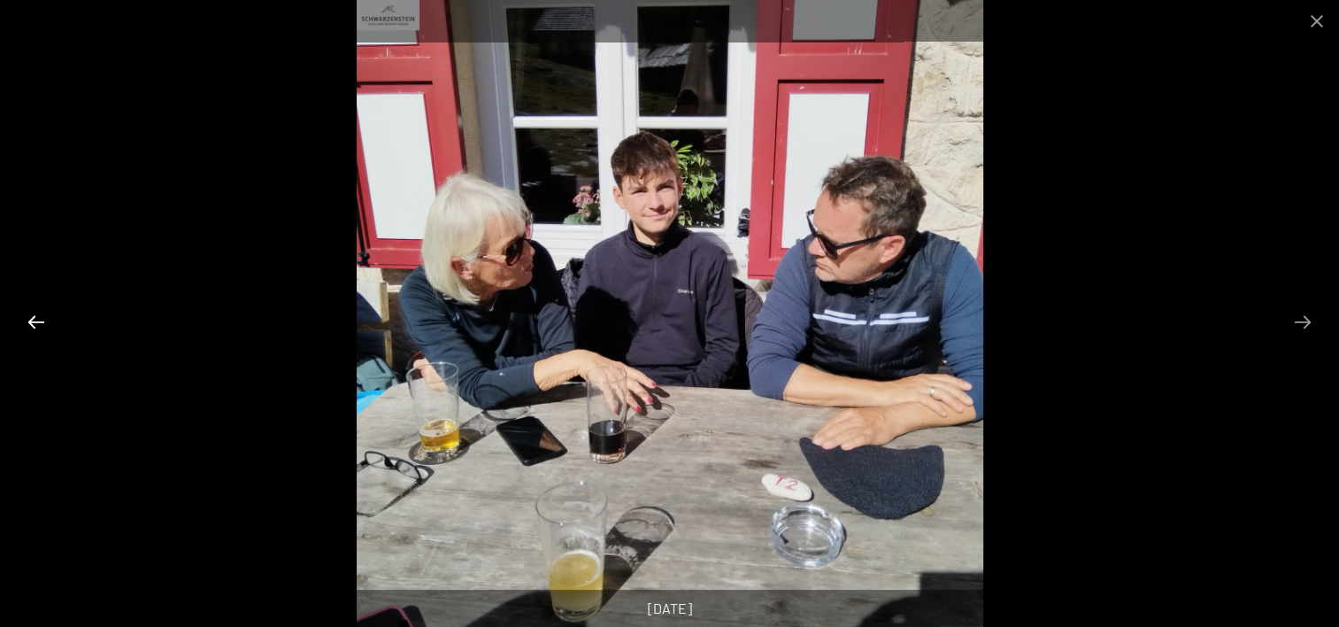
click at [33, 322] on button "Previous slide" at bounding box center [36, 321] width 37 height 35
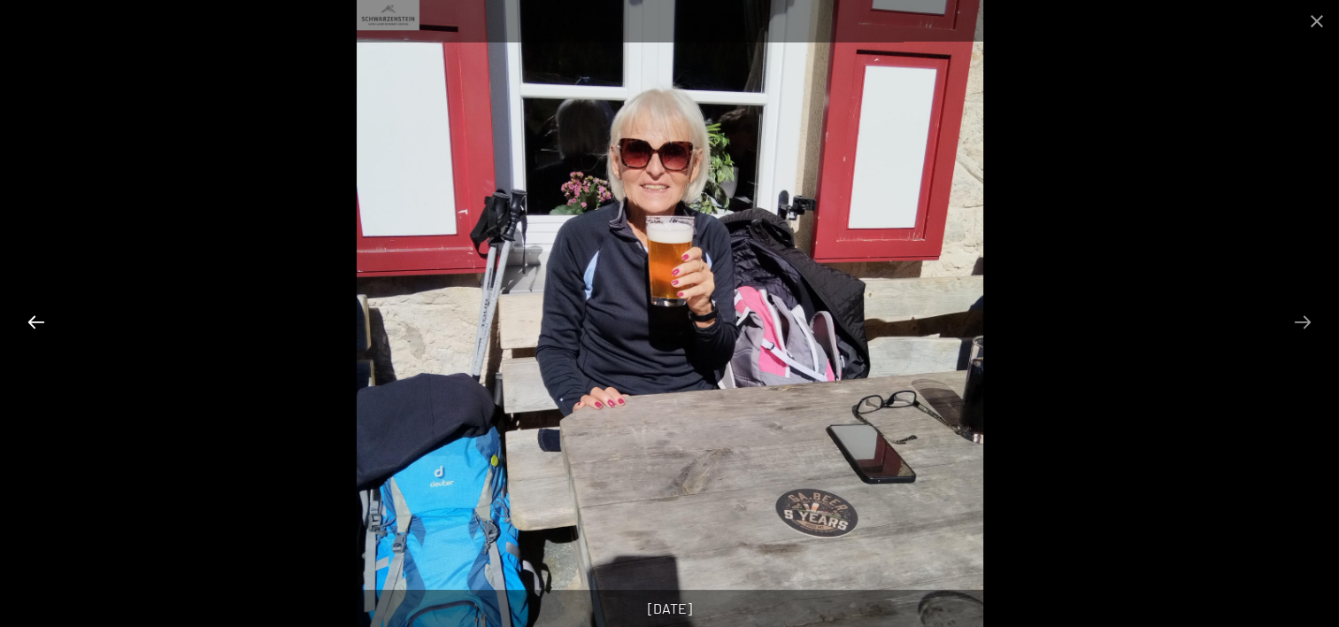
click at [33, 322] on button "Previous slide" at bounding box center [36, 321] width 37 height 35
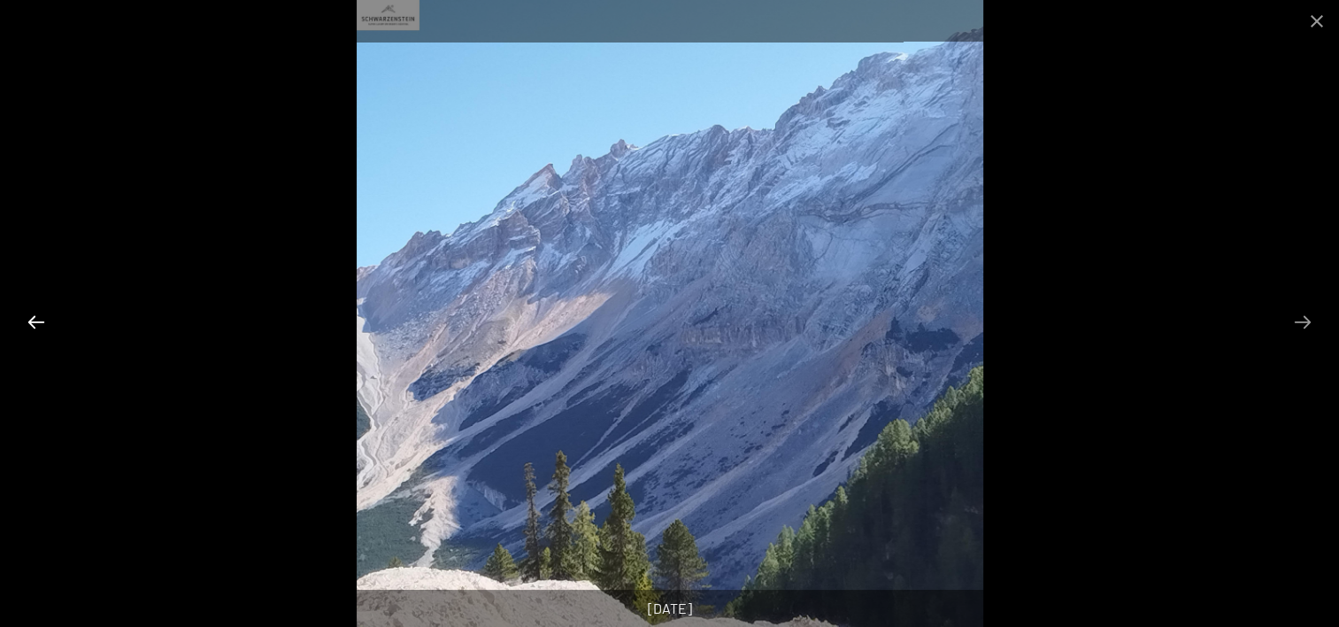
click at [34, 322] on button "Previous slide" at bounding box center [36, 321] width 37 height 35
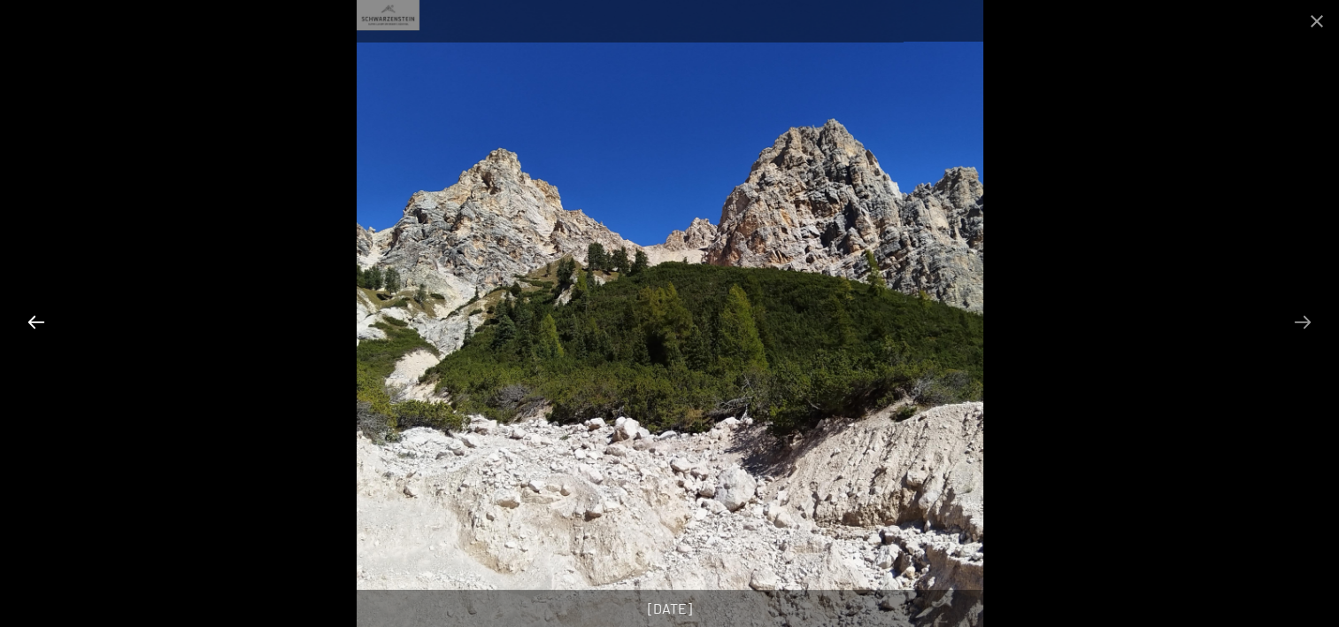
click at [34, 322] on button "Previous slide" at bounding box center [36, 321] width 37 height 35
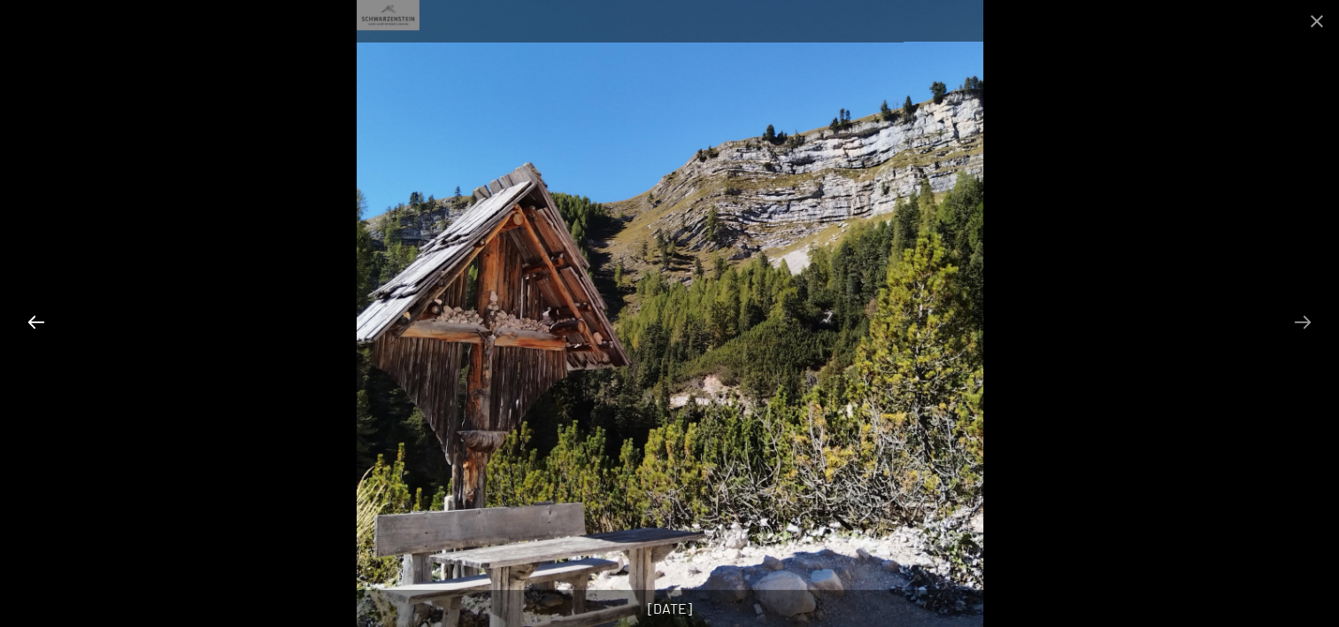
click at [34, 322] on button "Previous slide" at bounding box center [36, 321] width 37 height 35
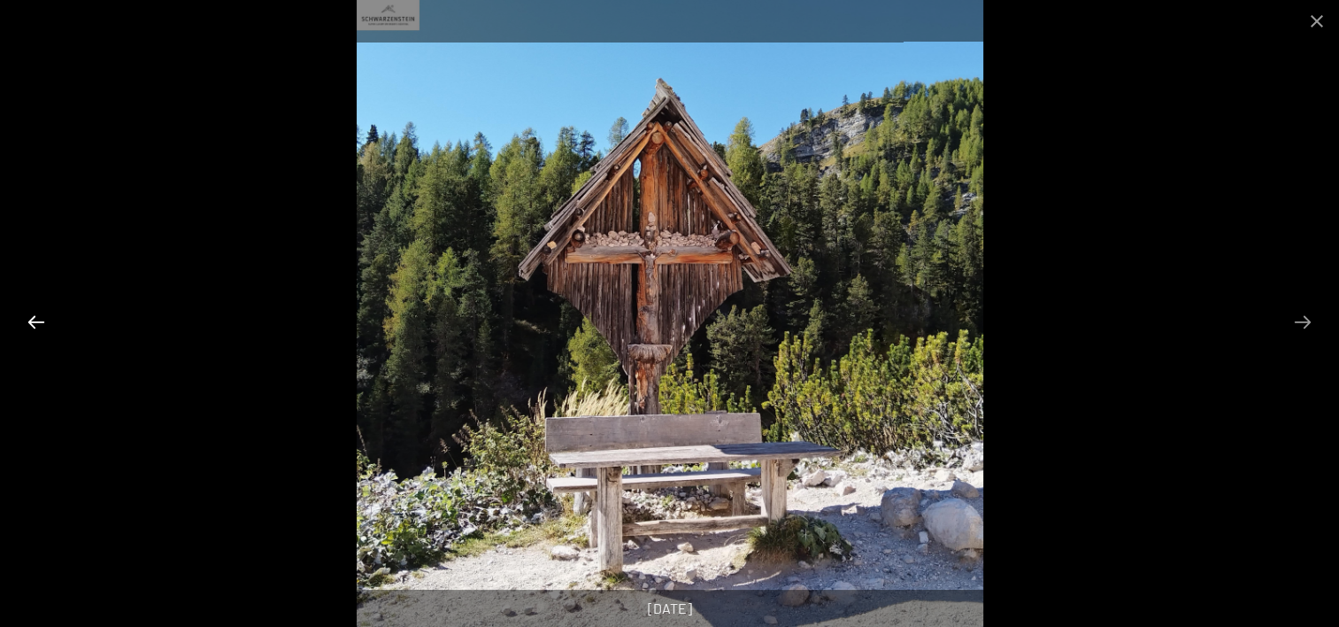
click at [34, 322] on button "Previous slide" at bounding box center [36, 321] width 37 height 35
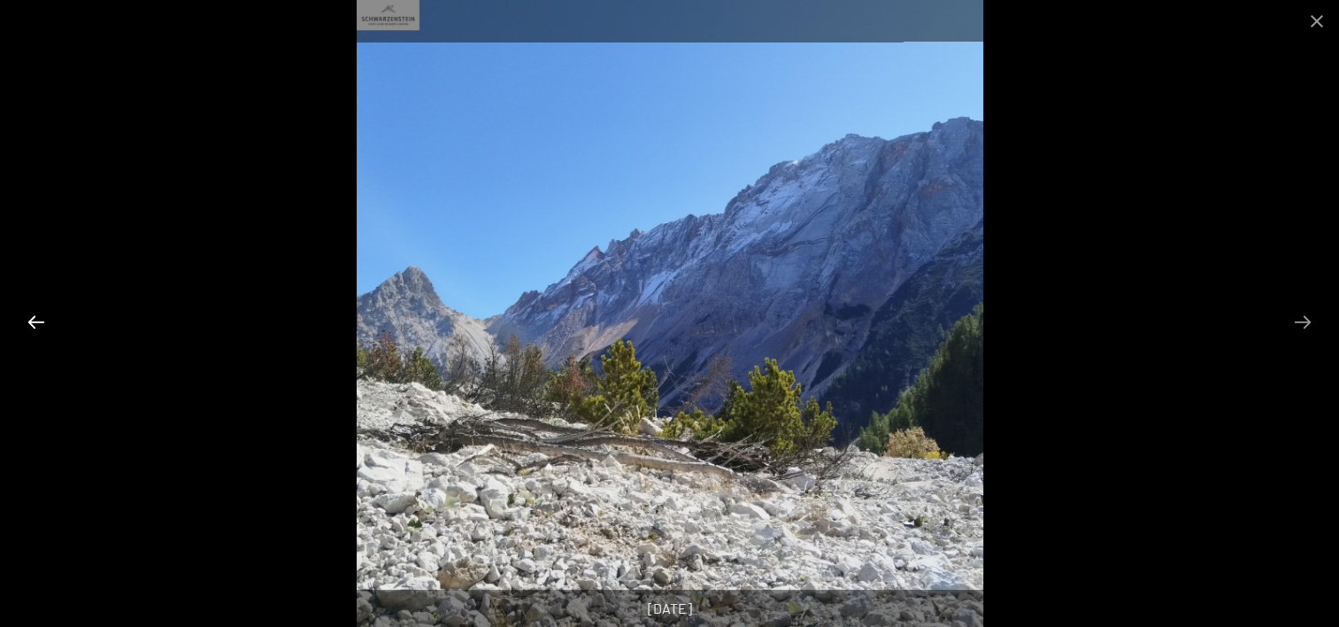
click at [34, 322] on button "Previous slide" at bounding box center [36, 321] width 37 height 35
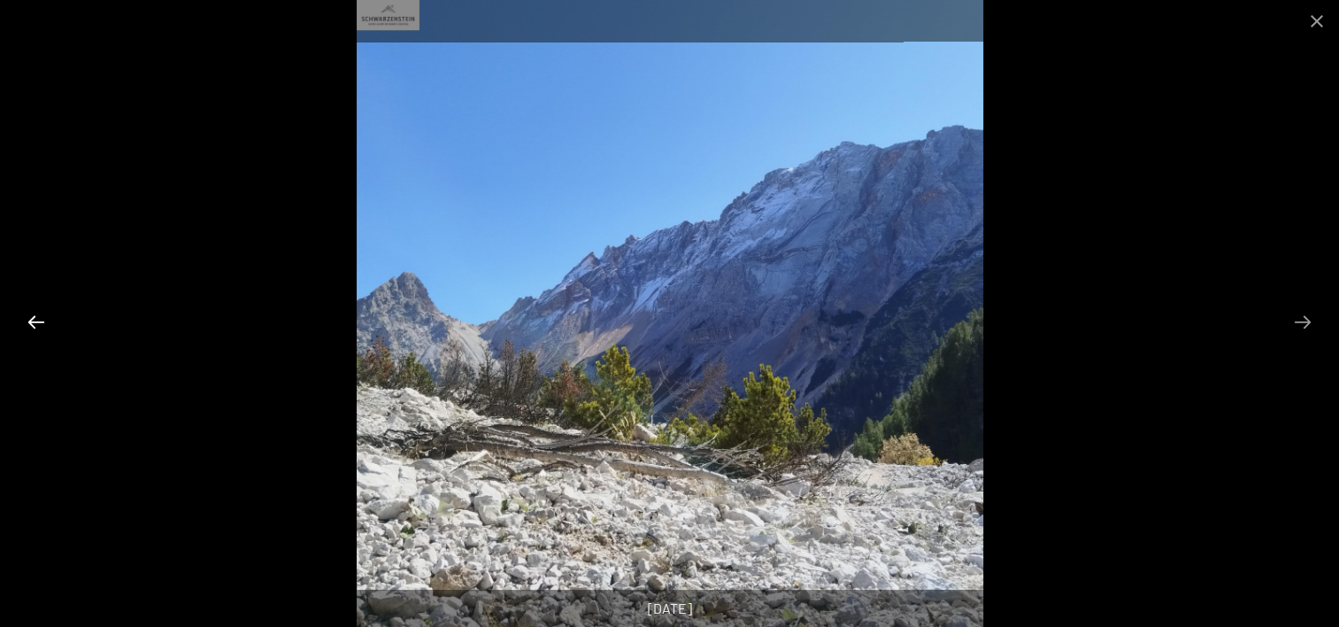
click at [34, 322] on button "Previous slide" at bounding box center [36, 321] width 37 height 35
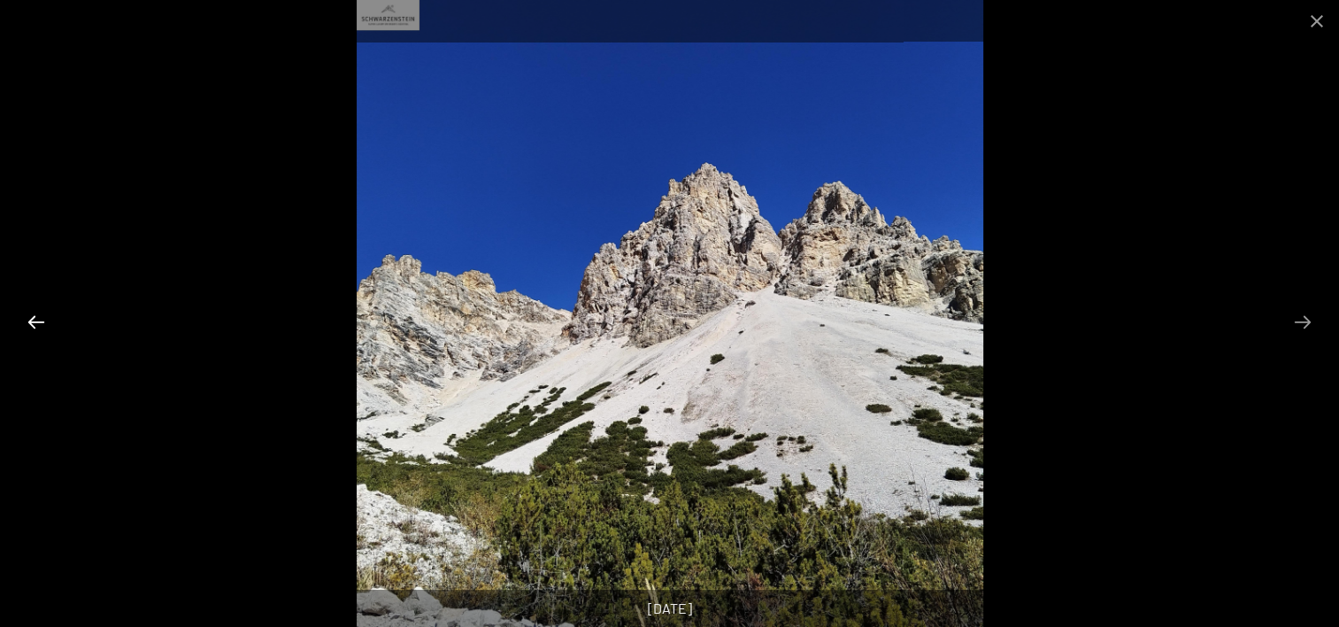
click at [34, 322] on button "Previous slide" at bounding box center [36, 321] width 37 height 35
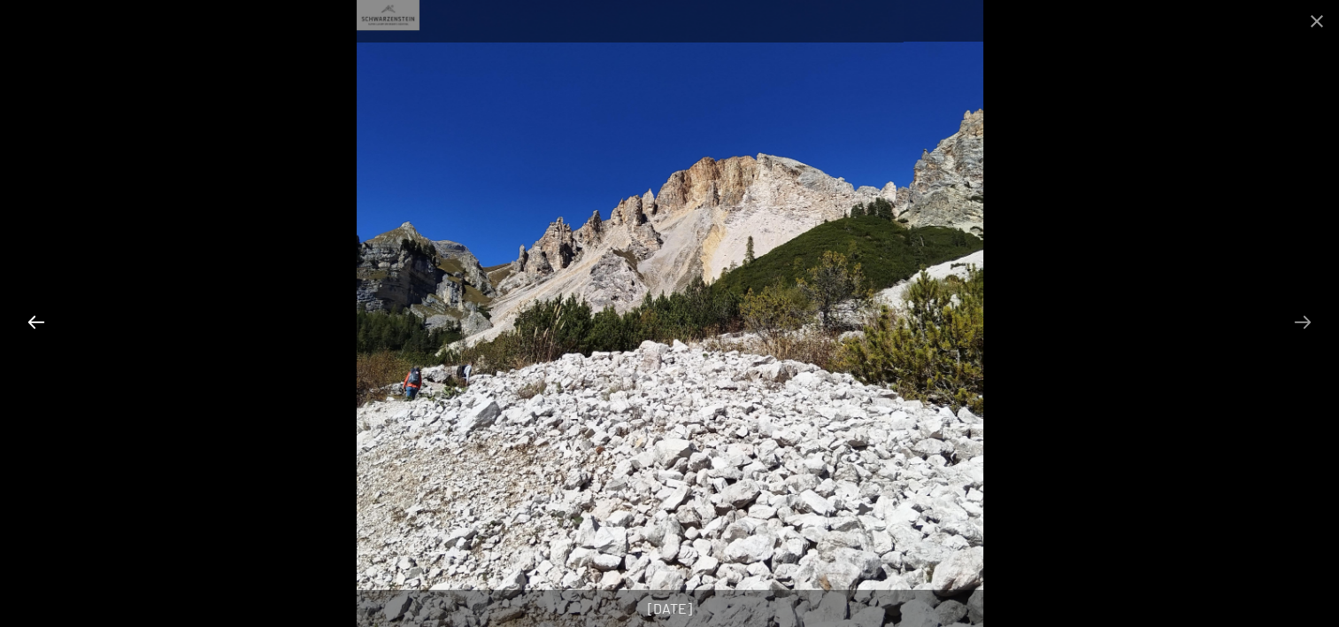
click at [34, 322] on button "Previous slide" at bounding box center [36, 321] width 37 height 35
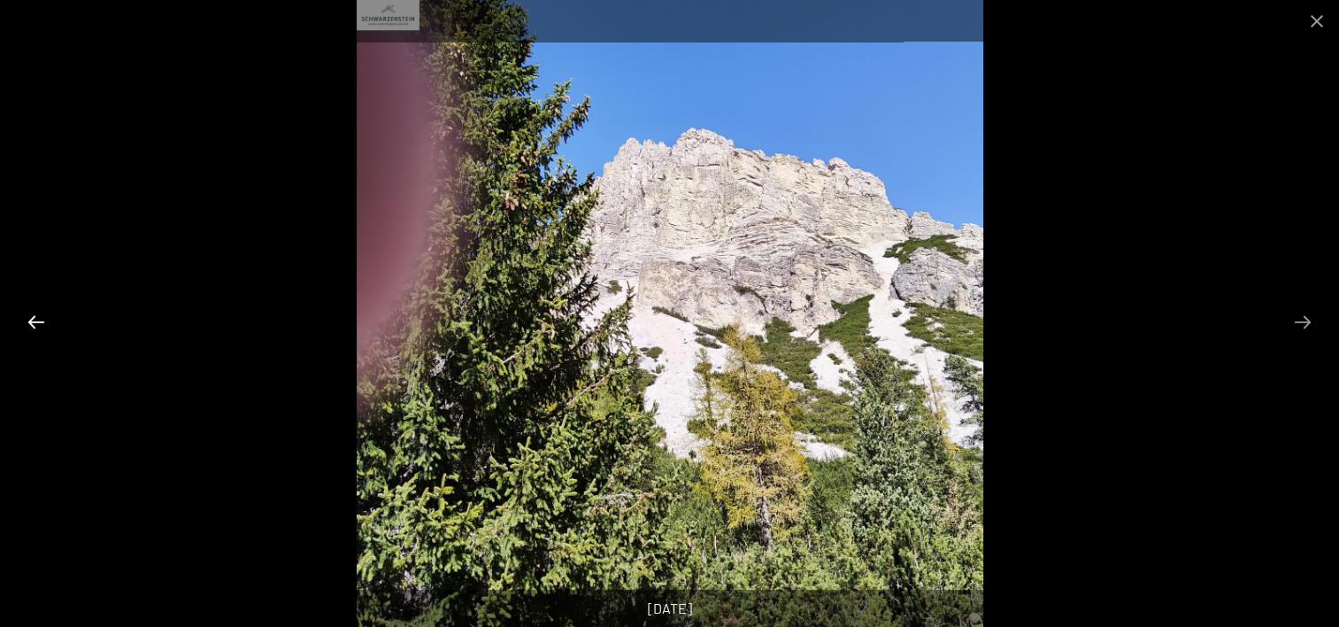
click at [34, 322] on button "Previous slide" at bounding box center [36, 321] width 37 height 35
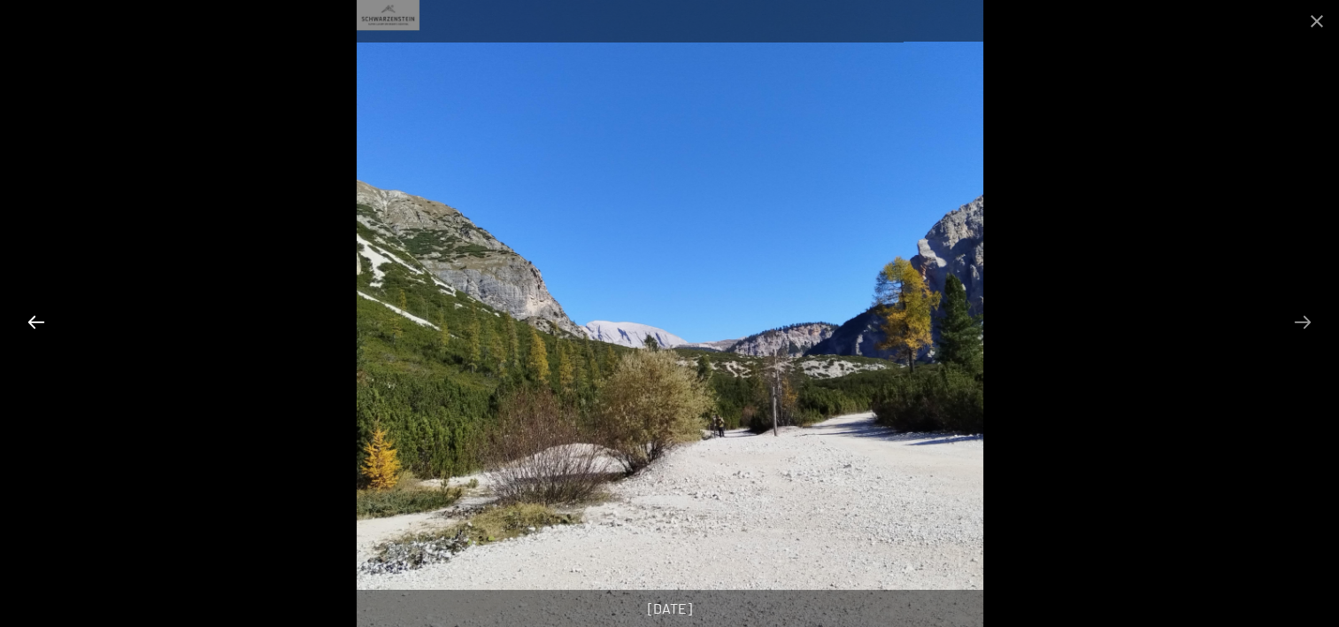
click at [34, 322] on button "Previous slide" at bounding box center [36, 321] width 37 height 35
click at [1317, 21] on button "Close gallery" at bounding box center [1317, 21] width 44 height 42
